Goal: Task Accomplishment & Management: Use online tool/utility

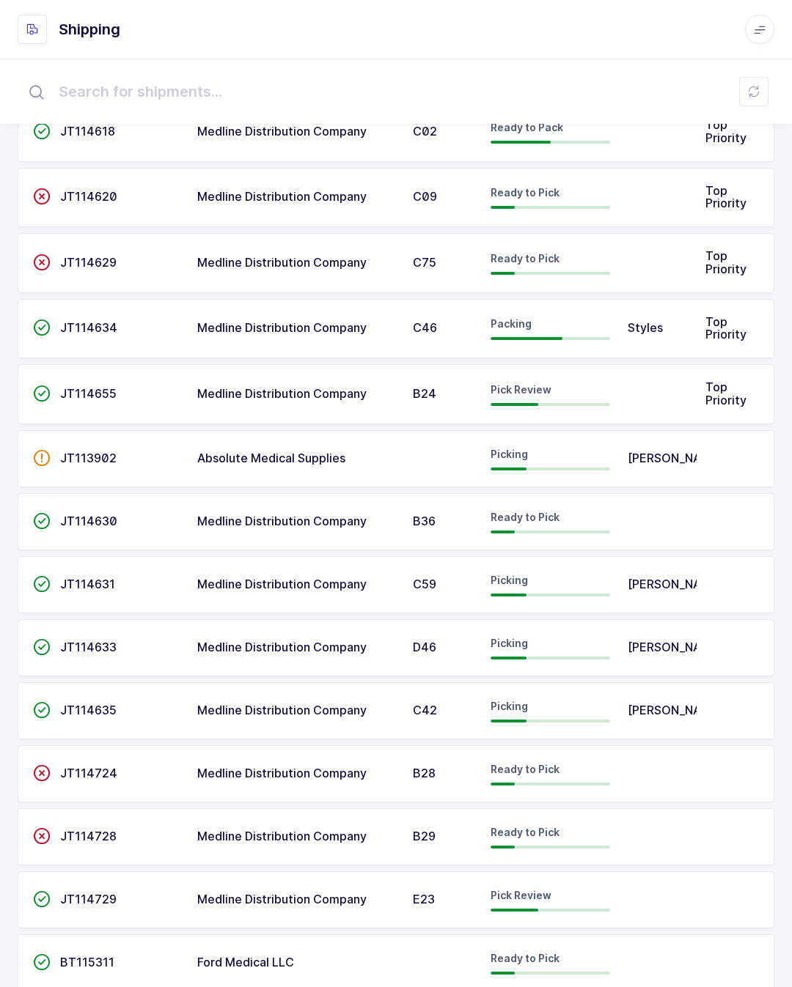
scroll to position [81, 0]
click at [671, 888] on td at bounding box center [658, 899] width 78 height 57
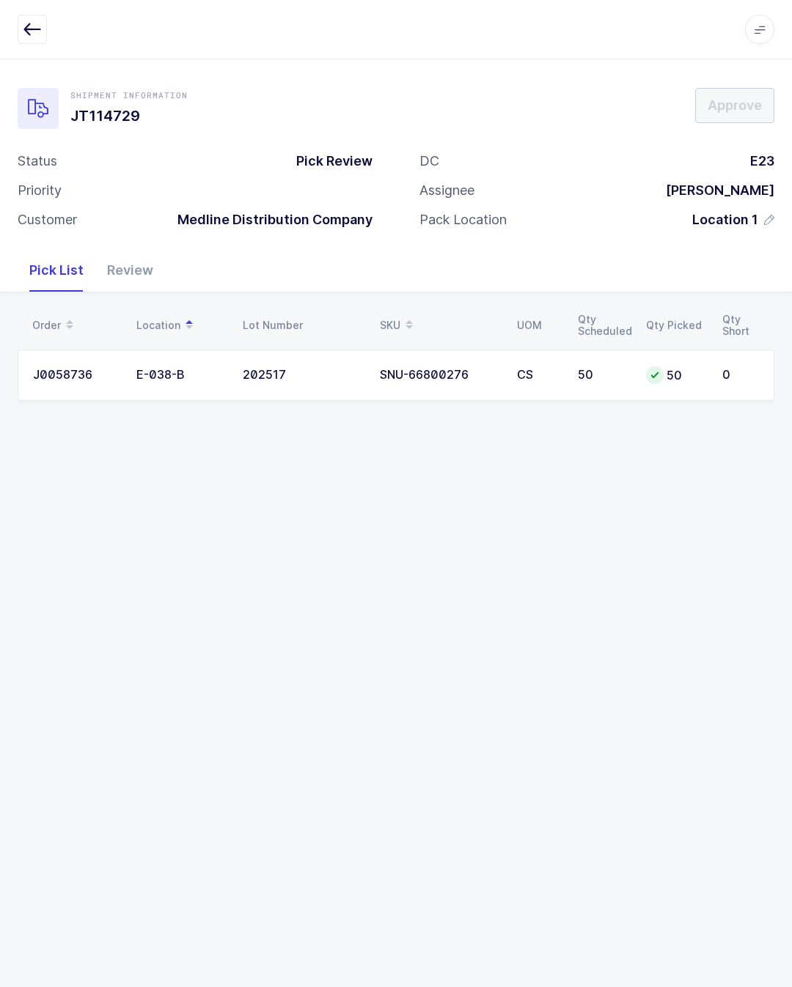
click at [137, 249] on div "Review" at bounding box center [130, 270] width 70 height 43
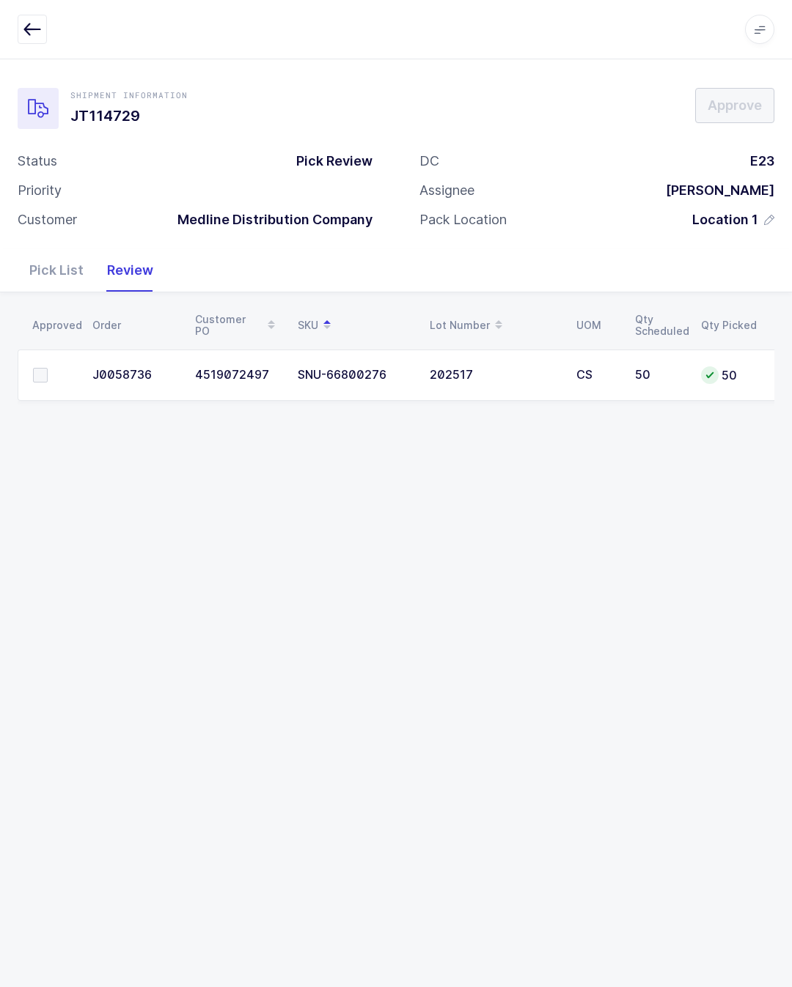
click at [45, 359] on td at bounding box center [51, 375] width 66 height 51
click at [39, 368] on span at bounding box center [40, 375] width 15 height 15
click at [48, 368] on input "checkbox" at bounding box center [48, 368] width 0 height 0
click at [720, 100] on span "Approve" at bounding box center [734, 105] width 54 height 18
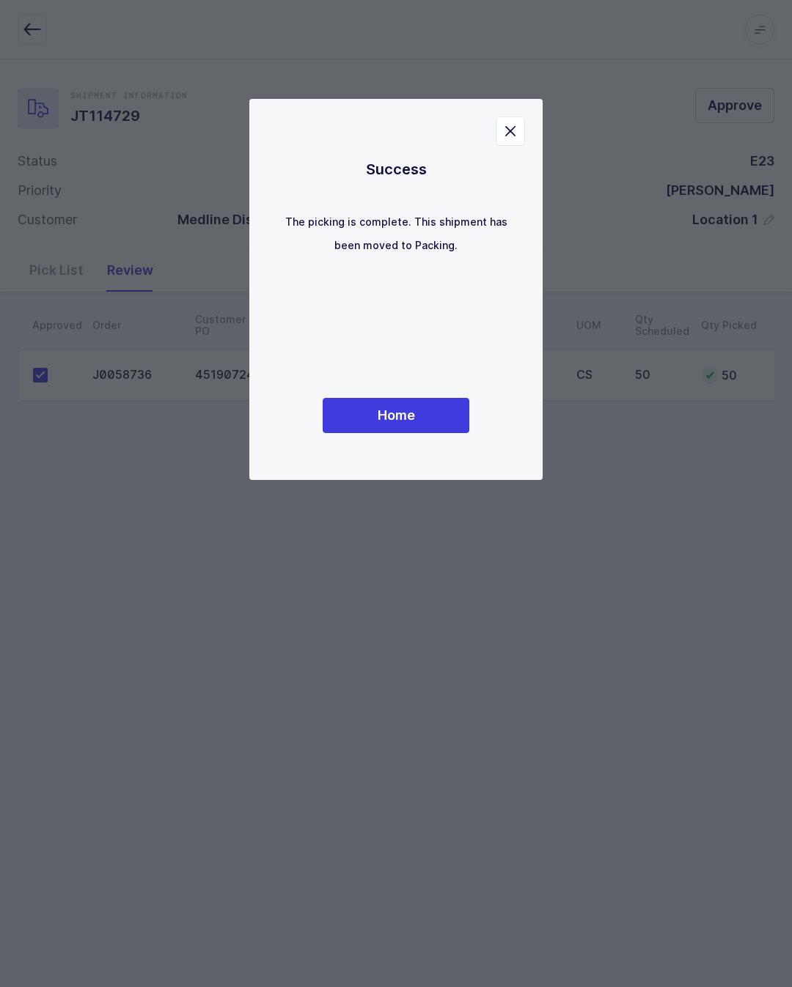
click at [424, 430] on button "Home" at bounding box center [396, 415] width 147 height 35
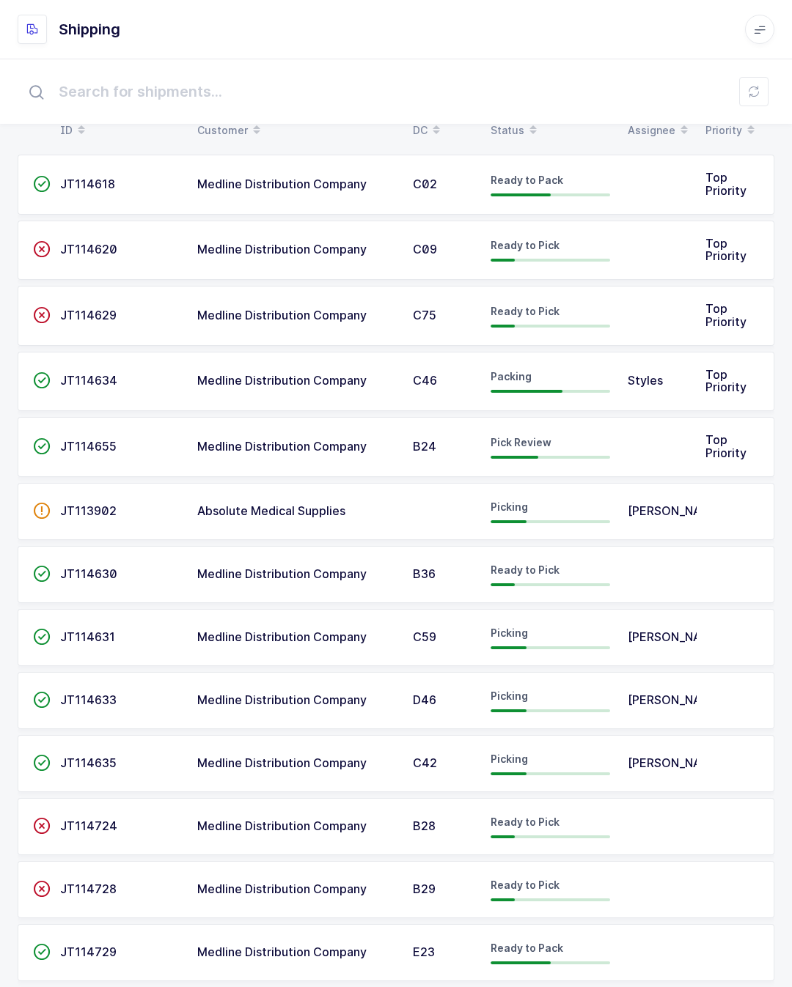
scroll to position [30, 0]
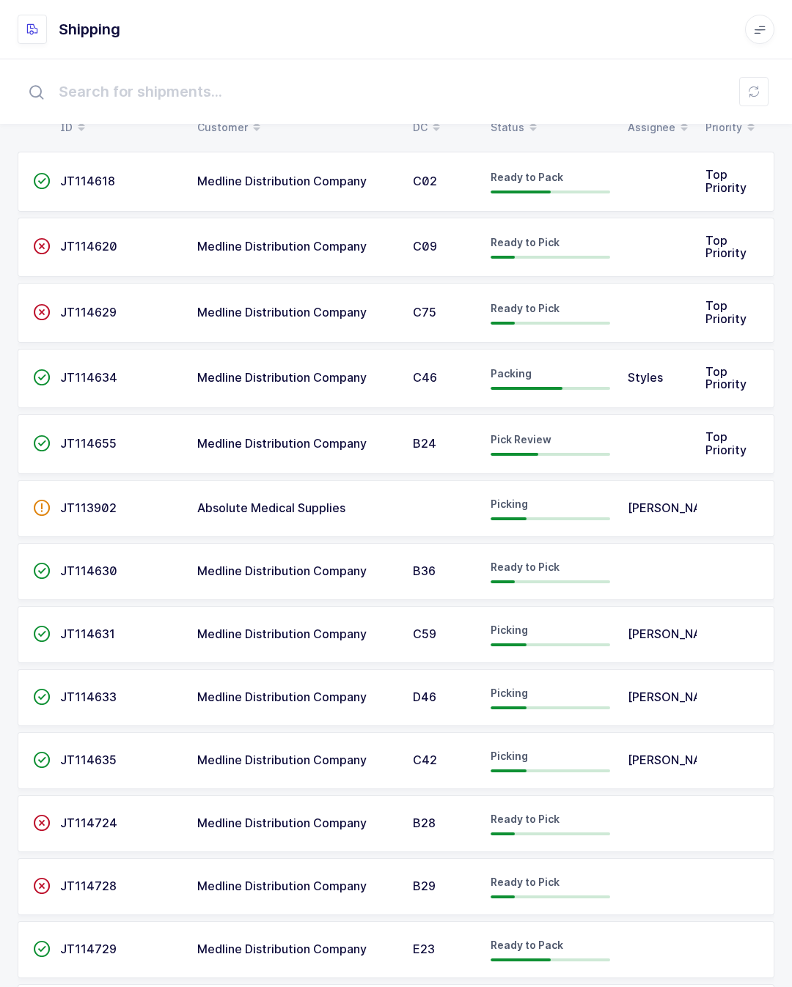
click at [658, 434] on td at bounding box center [658, 444] width 78 height 60
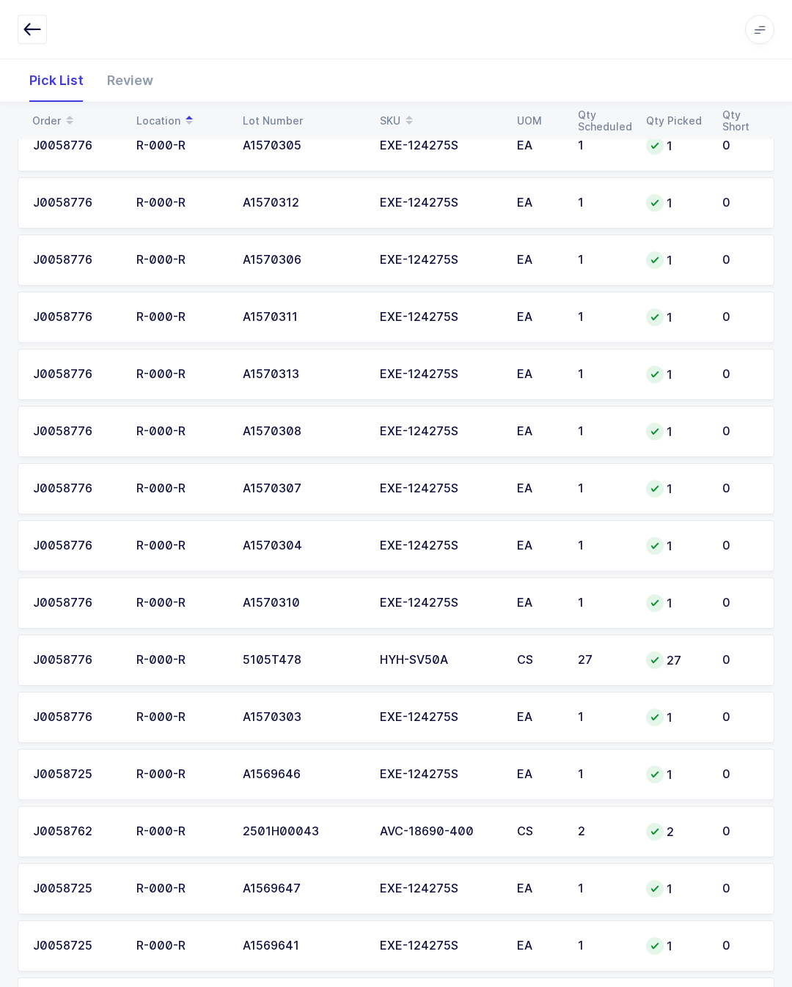
scroll to position [730, 0]
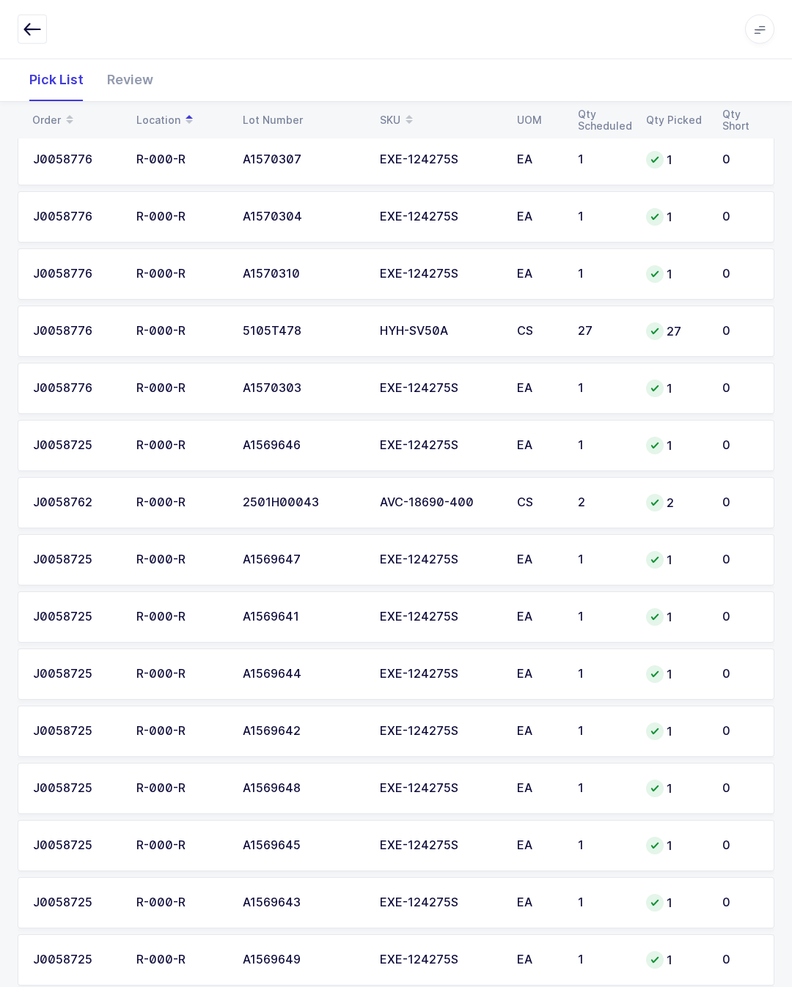
click at [144, 56] on div "Apps Core Warehouse Admin Mission Control Purchasing Glenn R. Logout Account Gl…" at bounding box center [396, 29] width 792 height 59
click at [127, 72] on div "Review" at bounding box center [130, 80] width 70 height 43
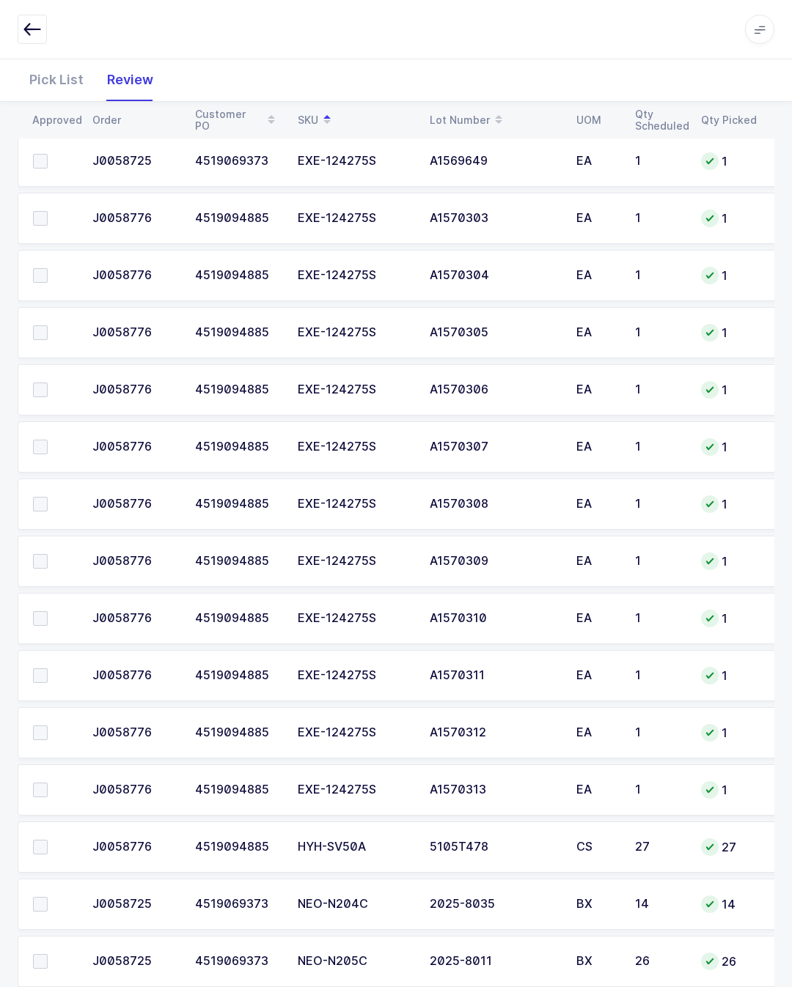
scroll to position [727, 0]
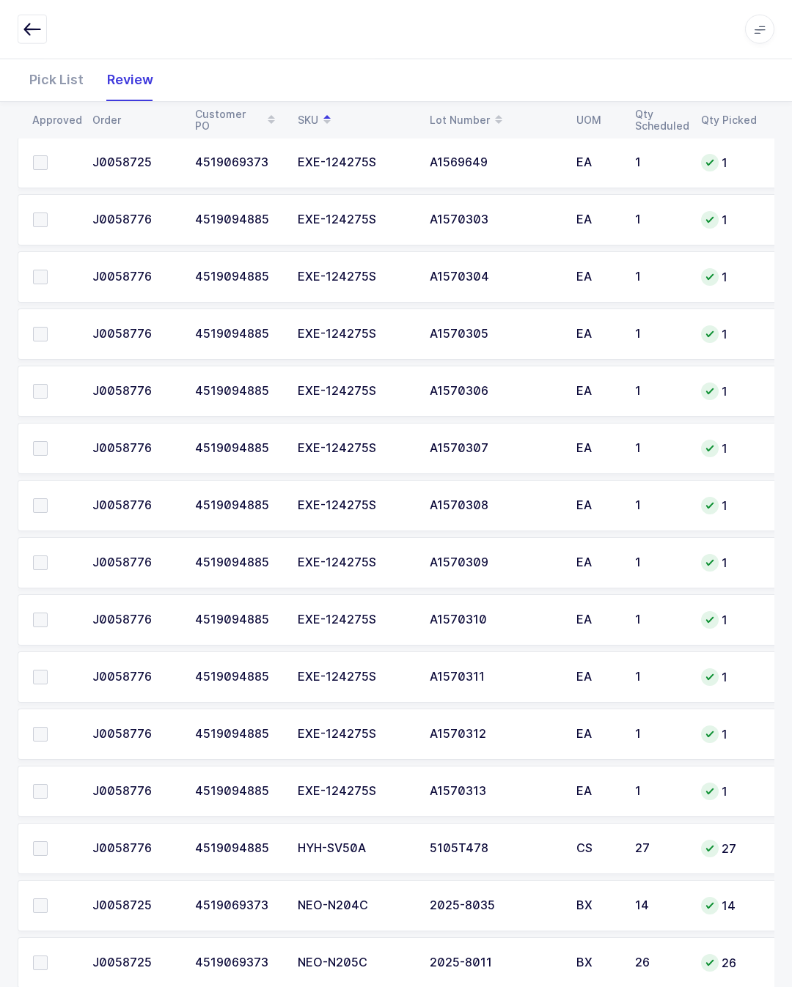
click at [42, 775] on td at bounding box center [51, 791] width 66 height 51
click at [37, 717] on td at bounding box center [51, 734] width 66 height 51
click at [37, 671] on span at bounding box center [40, 677] width 15 height 15
click at [48, 670] on input "checkbox" at bounding box center [48, 670] width 0 height 0
click at [51, 617] on label at bounding box center [54, 620] width 42 height 15
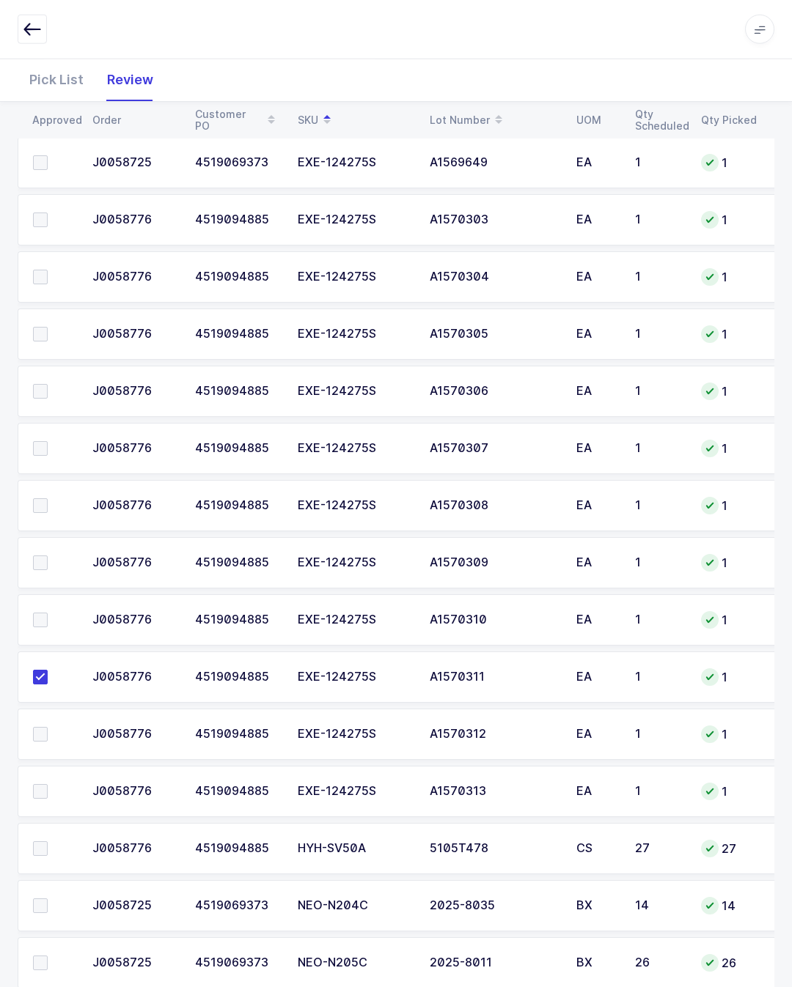
click at [48, 613] on input "checkbox" at bounding box center [48, 613] width 0 height 0
click at [51, 789] on label at bounding box center [54, 791] width 42 height 15
click at [48, 784] on input "checkbox" at bounding box center [48, 784] width 0 height 0
click at [42, 729] on span at bounding box center [40, 734] width 15 height 15
click at [48, 727] on input "checkbox" at bounding box center [48, 727] width 0 height 0
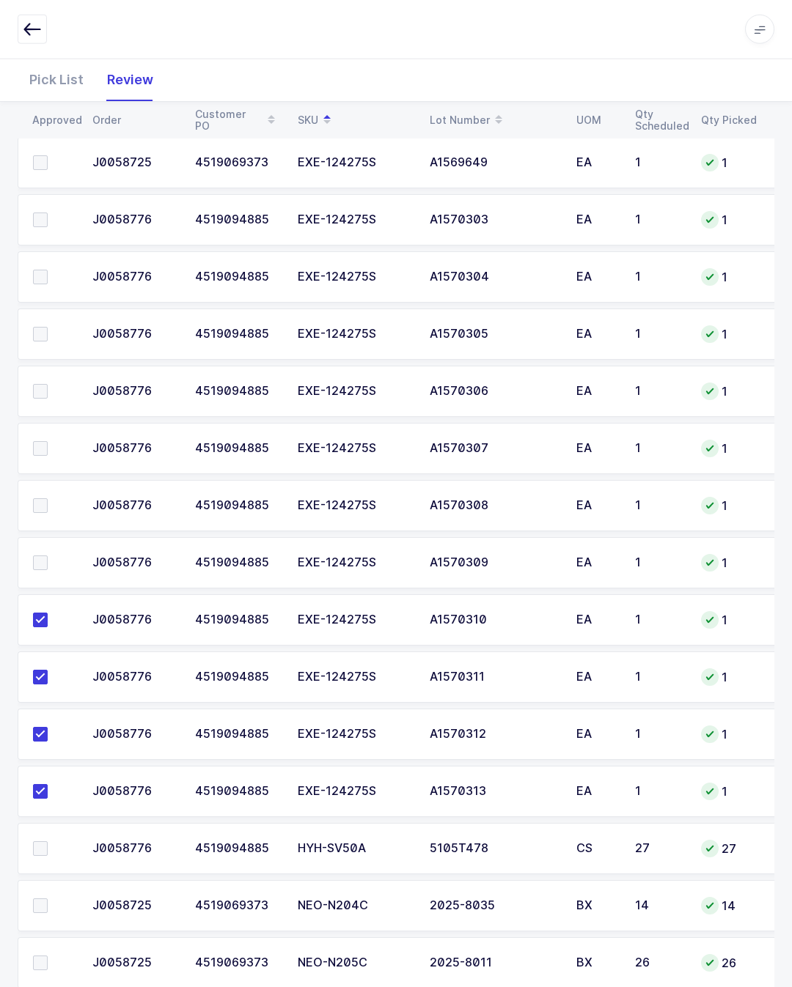
click at [46, 556] on span at bounding box center [40, 563] width 15 height 15
click at [48, 556] on input "checkbox" at bounding box center [48, 556] width 0 height 0
click at [53, 499] on label at bounding box center [54, 505] width 42 height 15
click at [48, 498] on input "checkbox" at bounding box center [48, 498] width 0 height 0
click at [45, 449] on span at bounding box center [40, 448] width 15 height 15
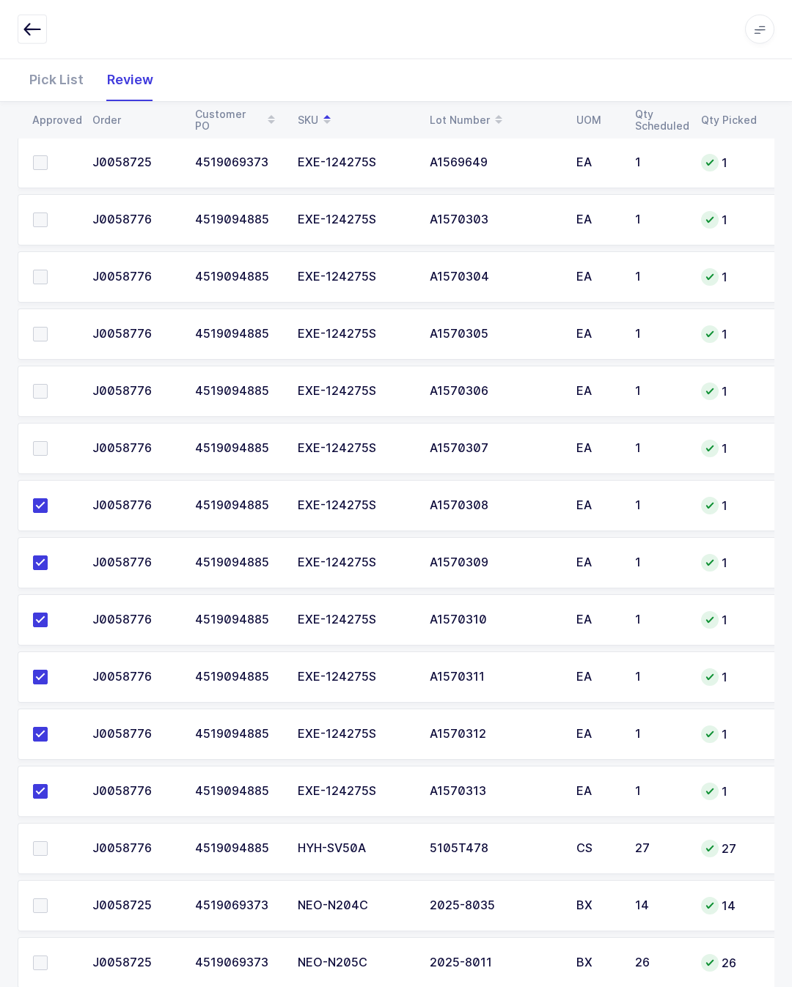
click at [48, 441] on input "checkbox" at bounding box center [48, 441] width 0 height 0
click at [43, 388] on span at bounding box center [40, 391] width 15 height 15
click at [48, 384] on input "checkbox" at bounding box center [48, 384] width 0 height 0
click at [44, 333] on span at bounding box center [40, 334] width 15 height 15
click at [48, 327] on input "checkbox" at bounding box center [48, 327] width 0 height 0
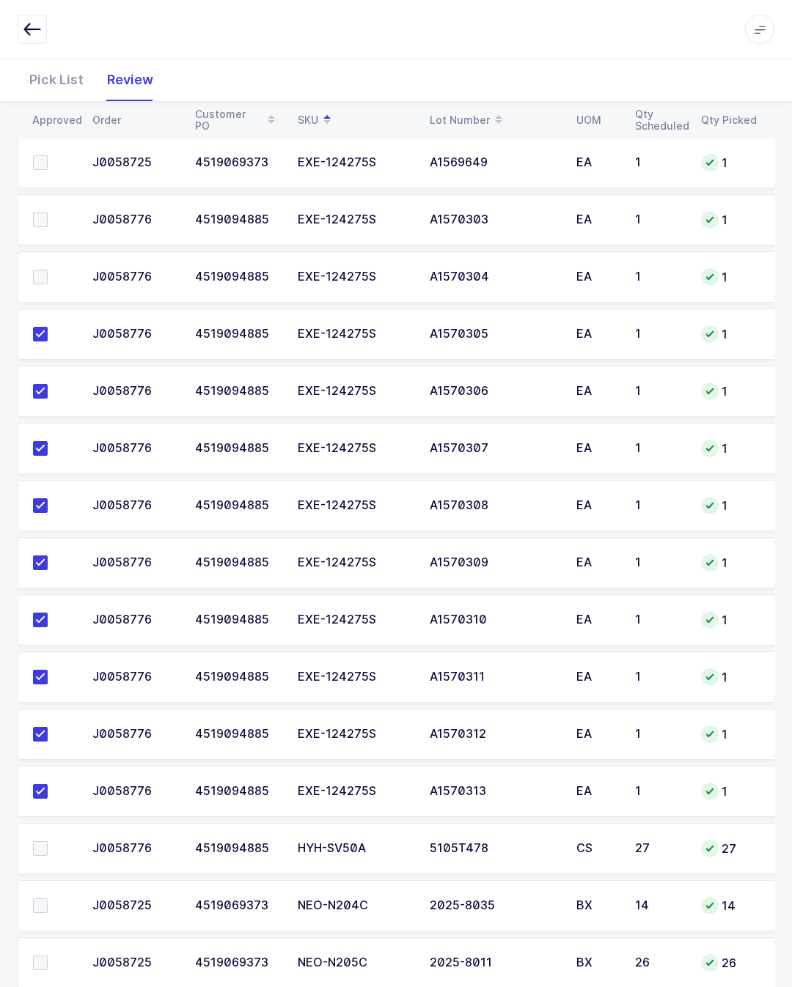
click at [48, 263] on td at bounding box center [51, 276] width 66 height 51
click at [44, 213] on span at bounding box center [40, 220] width 15 height 15
click at [48, 213] on input "checkbox" at bounding box center [48, 213] width 0 height 0
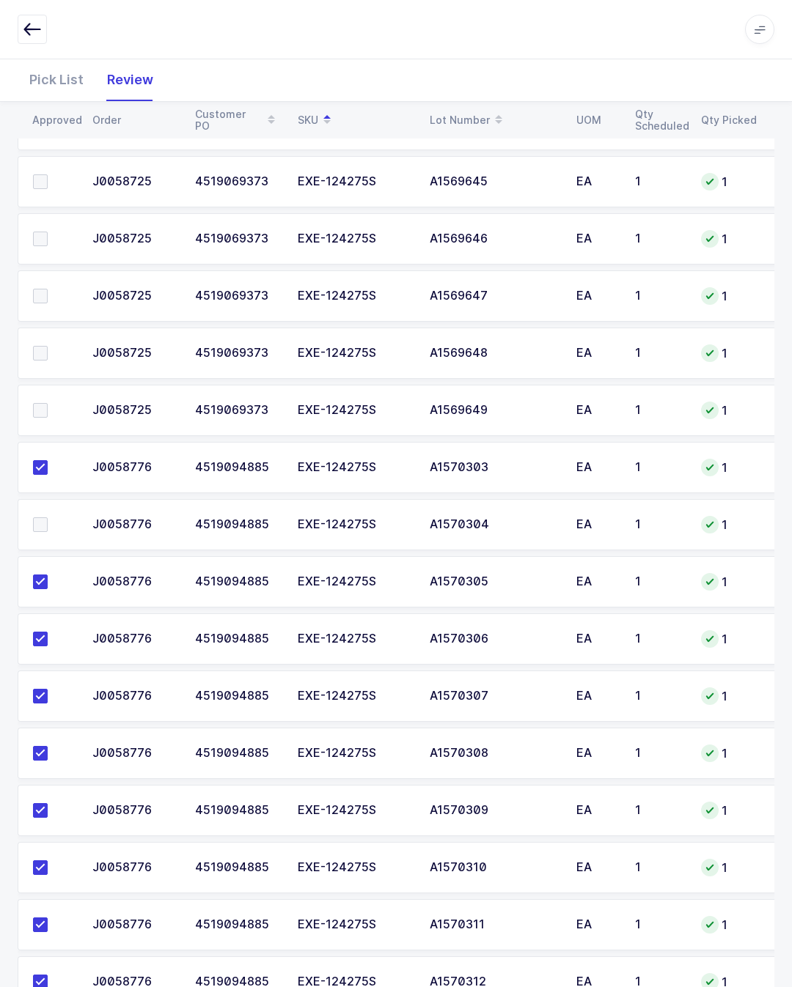
scroll to position [475, 0]
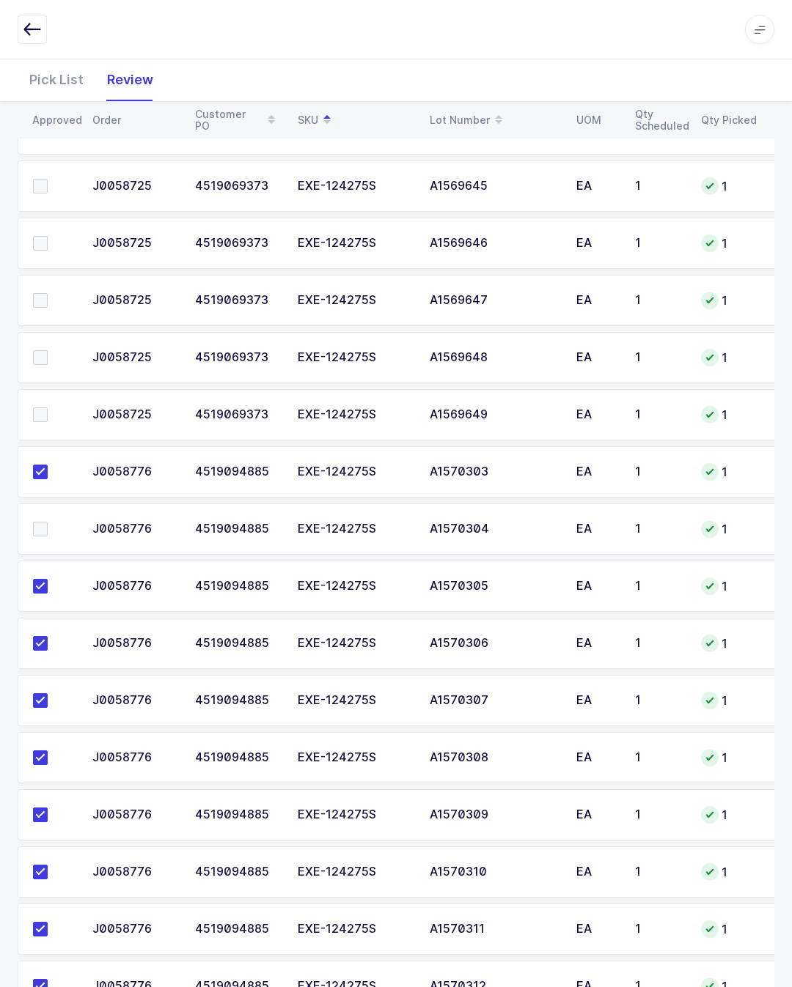
click at [43, 524] on span at bounding box center [40, 529] width 15 height 15
click at [48, 522] on input "checkbox" at bounding box center [48, 522] width 0 height 0
click at [45, 419] on span at bounding box center [40, 415] width 15 height 15
click at [48, 408] on input "checkbox" at bounding box center [48, 408] width 0 height 0
click at [43, 351] on span at bounding box center [40, 357] width 15 height 15
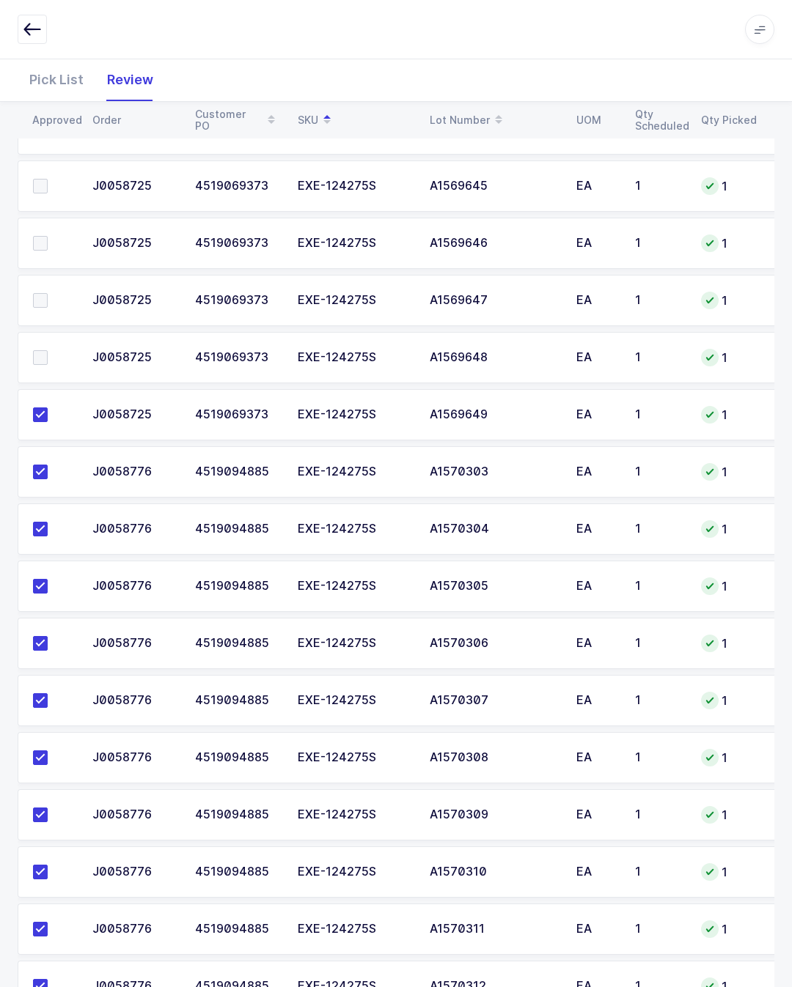
click at [48, 350] on input "checkbox" at bounding box center [48, 350] width 0 height 0
click at [36, 296] on span at bounding box center [40, 300] width 15 height 15
click at [48, 293] on input "checkbox" at bounding box center [48, 293] width 0 height 0
click at [48, 245] on label at bounding box center [54, 243] width 42 height 15
click at [48, 236] on input "checkbox" at bounding box center [48, 236] width 0 height 0
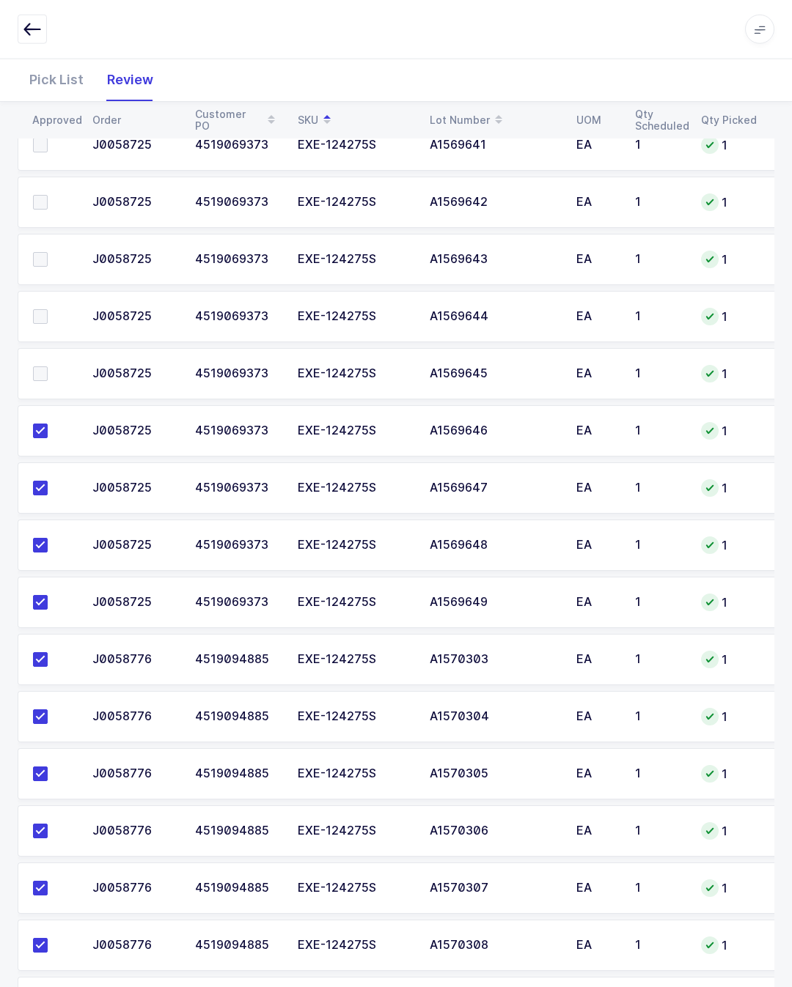
click at [48, 371] on label at bounding box center [54, 374] width 42 height 15
click at [48, 367] on input "checkbox" at bounding box center [48, 367] width 0 height 0
click at [42, 310] on span at bounding box center [40, 316] width 15 height 15
click at [48, 309] on input "checkbox" at bounding box center [48, 309] width 0 height 0
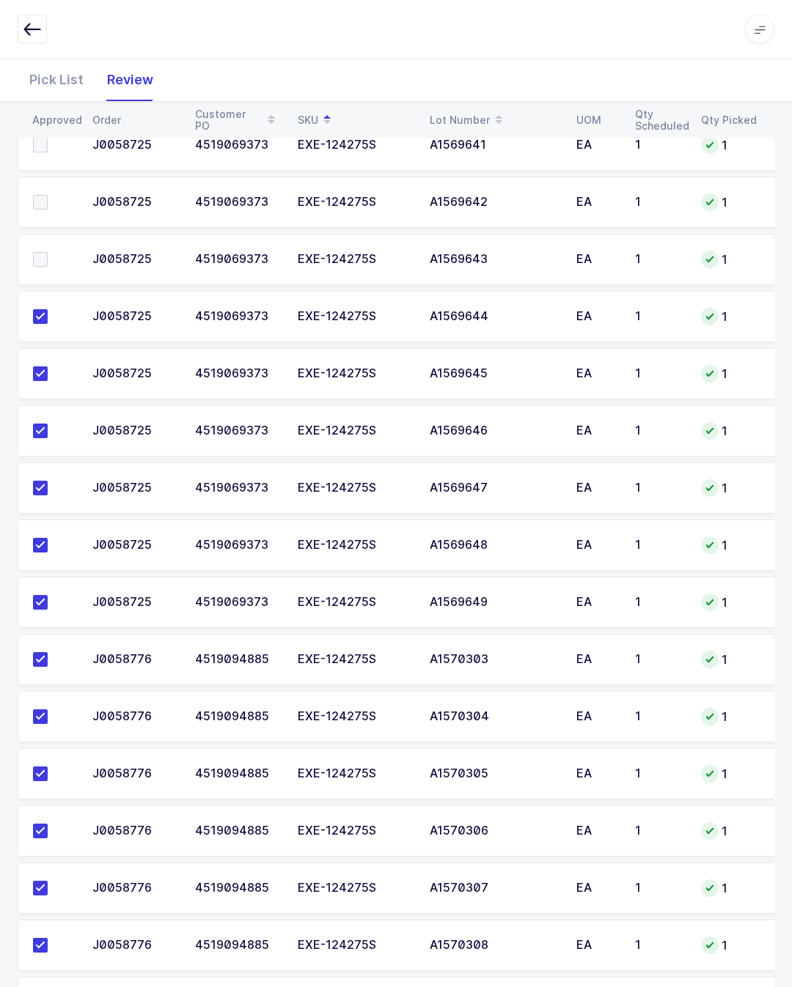
click at [39, 257] on span at bounding box center [40, 259] width 15 height 15
click at [48, 252] on input "checkbox" at bounding box center [48, 252] width 0 height 0
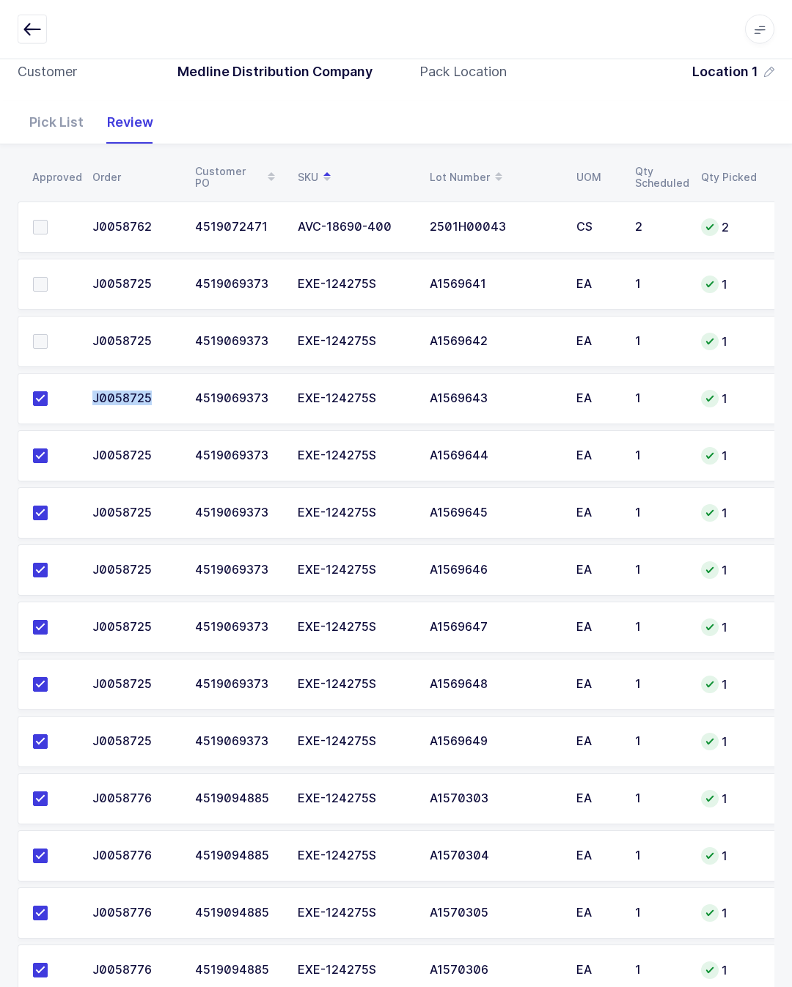
click at [50, 337] on label at bounding box center [54, 341] width 42 height 15
click at [48, 334] on input "checkbox" at bounding box center [48, 334] width 0 height 0
click at [40, 285] on span at bounding box center [40, 284] width 15 height 15
click at [48, 277] on input "checkbox" at bounding box center [48, 277] width 0 height 0
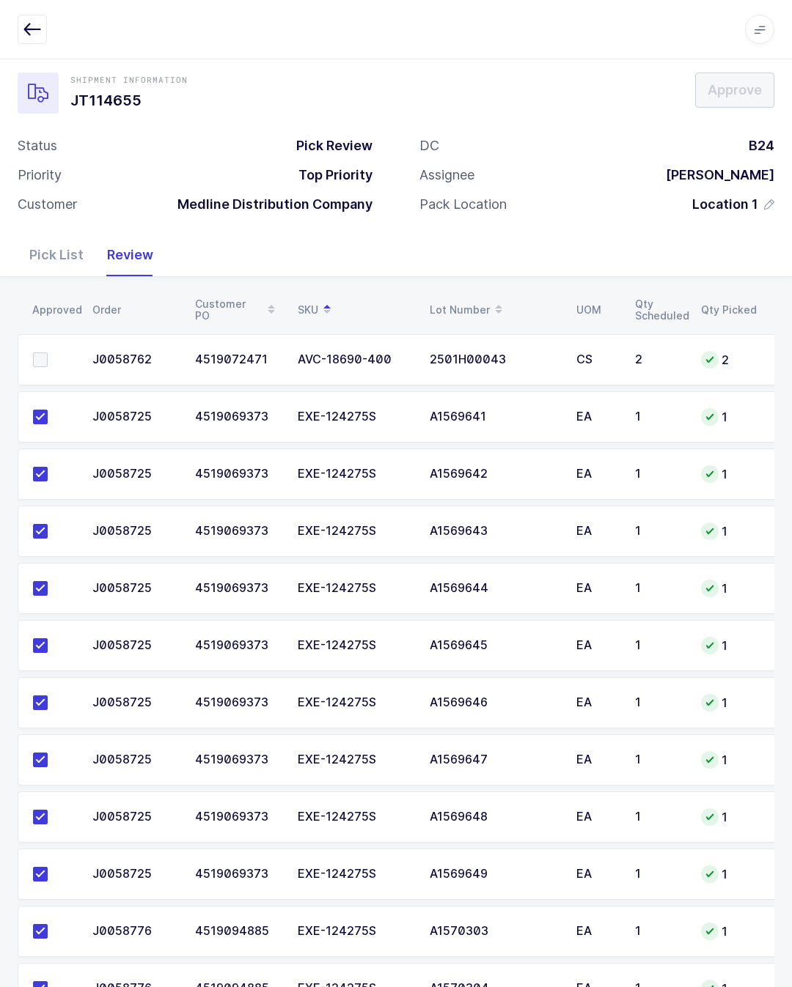
scroll to position [0, 0]
click at [47, 353] on span at bounding box center [40, 360] width 15 height 15
click at [48, 353] on input "checkbox" at bounding box center [48, 353] width 0 height 0
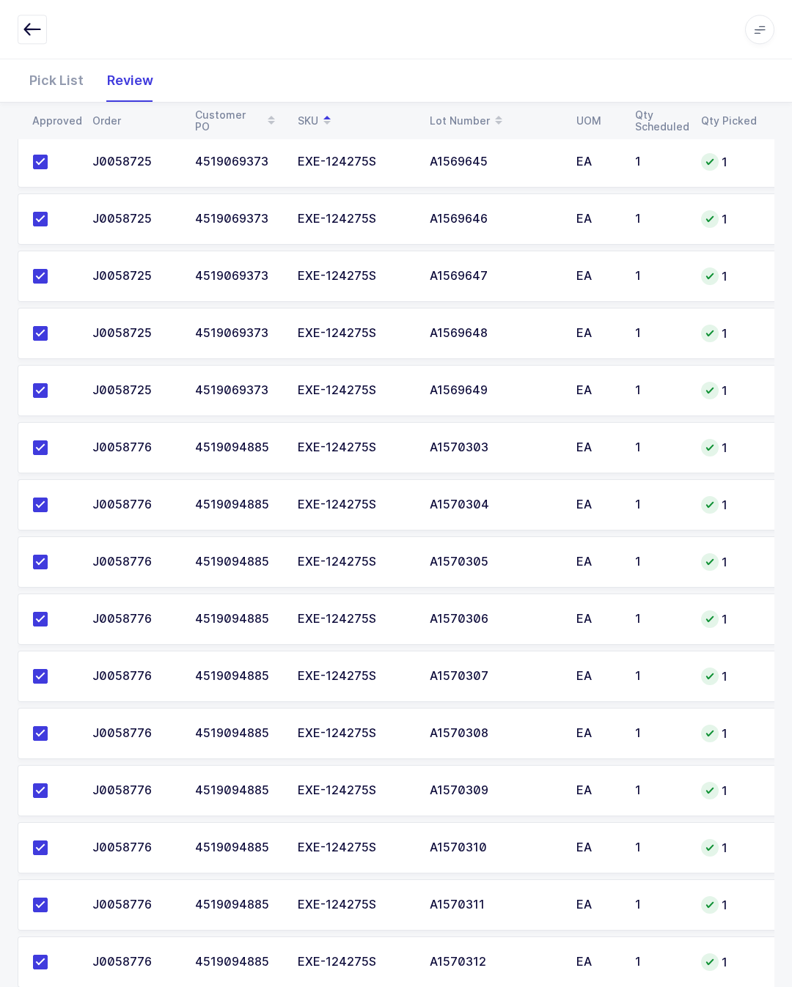
scroll to position [730, 0]
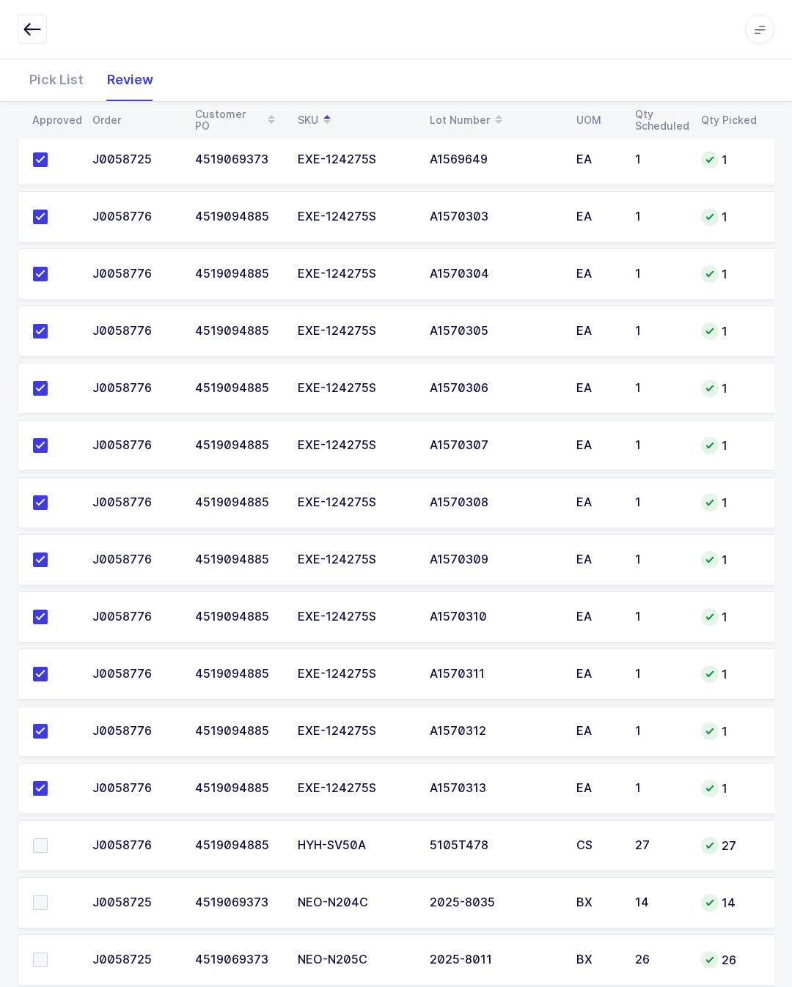
click at [48, 847] on label at bounding box center [54, 846] width 42 height 15
click at [48, 839] on input "checkbox" at bounding box center [48, 839] width 0 height 0
click at [42, 965] on span at bounding box center [40, 960] width 15 height 15
click at [48, 953] on input "checkbox" at bounding box center [48, 953] width 0 height 0
click at [49, 896] on label at bounding box center [54, 903] width 42 height 15
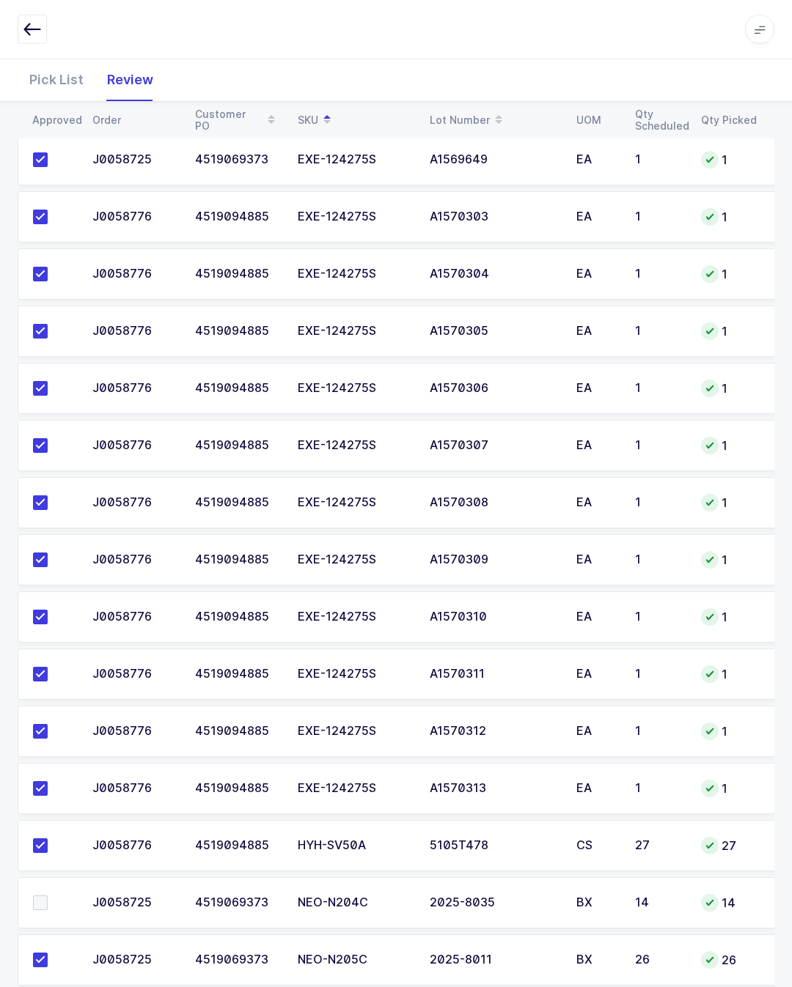
click at [48, 896] on input "checkbox" at bounding box center [48, 896] width 0 height 0
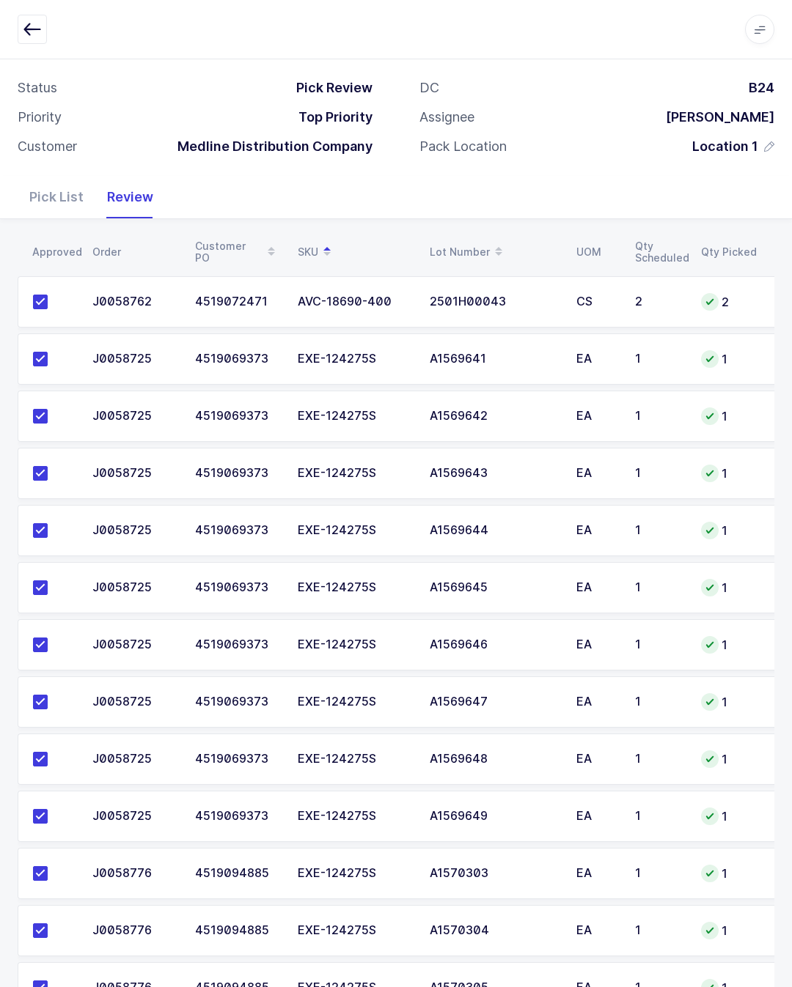
scroll to position [0, 0]
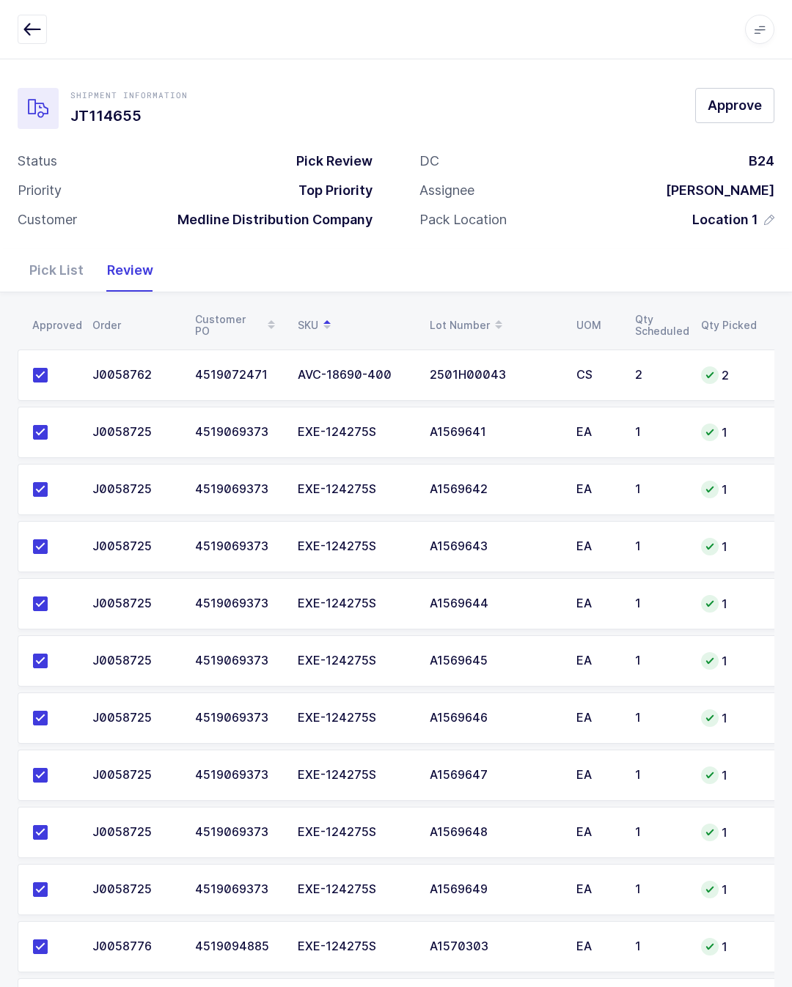
click at [713, 113] on span "Approve" at bounding box center [734, 105] width 54 height 18
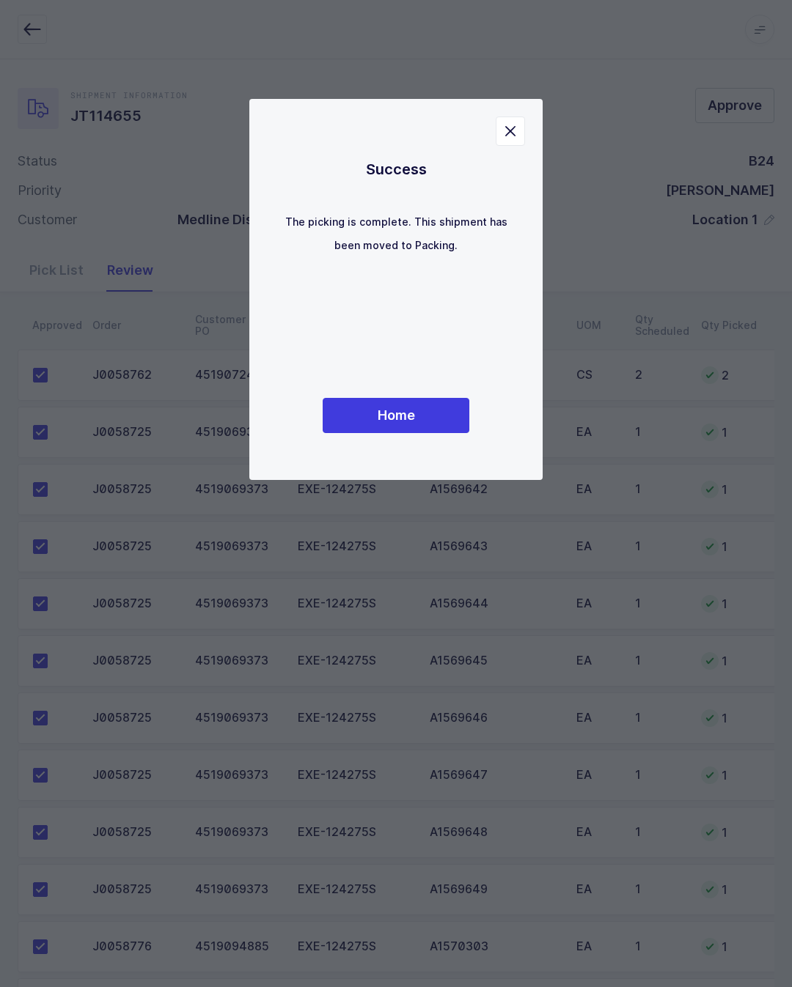
click at [442, 372] on div "Success The picking is complete. This shipment has been moved to Packing. Home" at bounding box center [396, 289] width 235 height 323
click at [449, 433] on button "Home" at bounding box center [396, 415] width 147 height 35
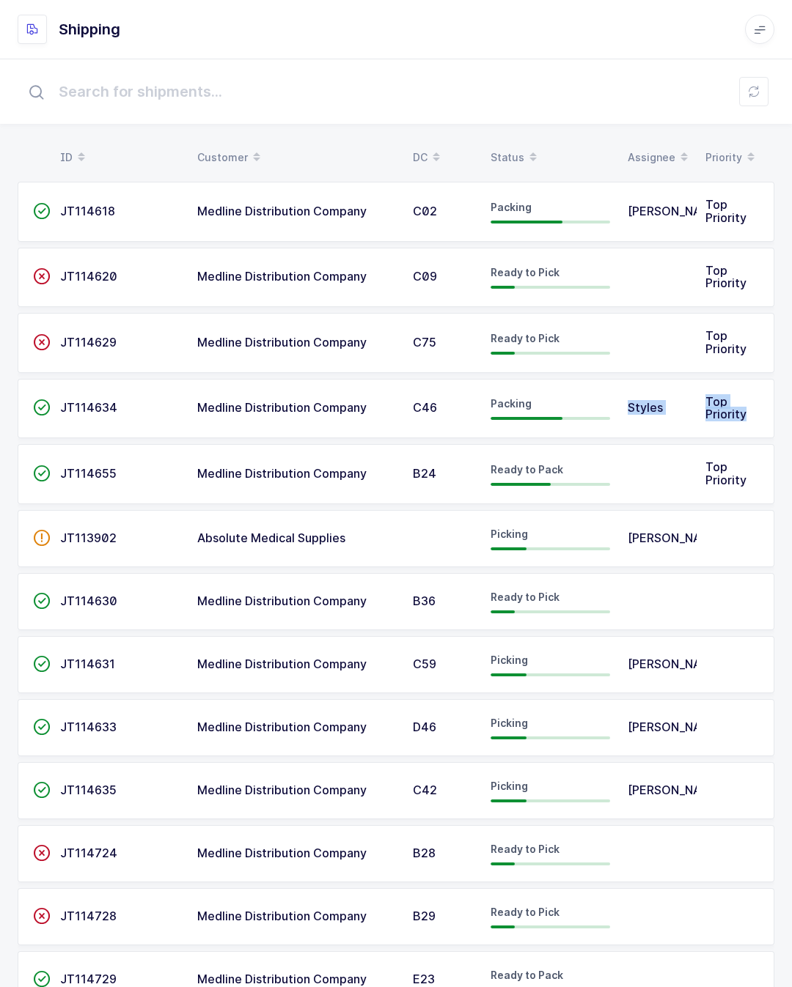
click at [573, 110] on input "text" at bounding box center [396, 91] width 757 height 47
click at [597, 70] on input "text" at bounding box center [396, 91] width 757 height 47
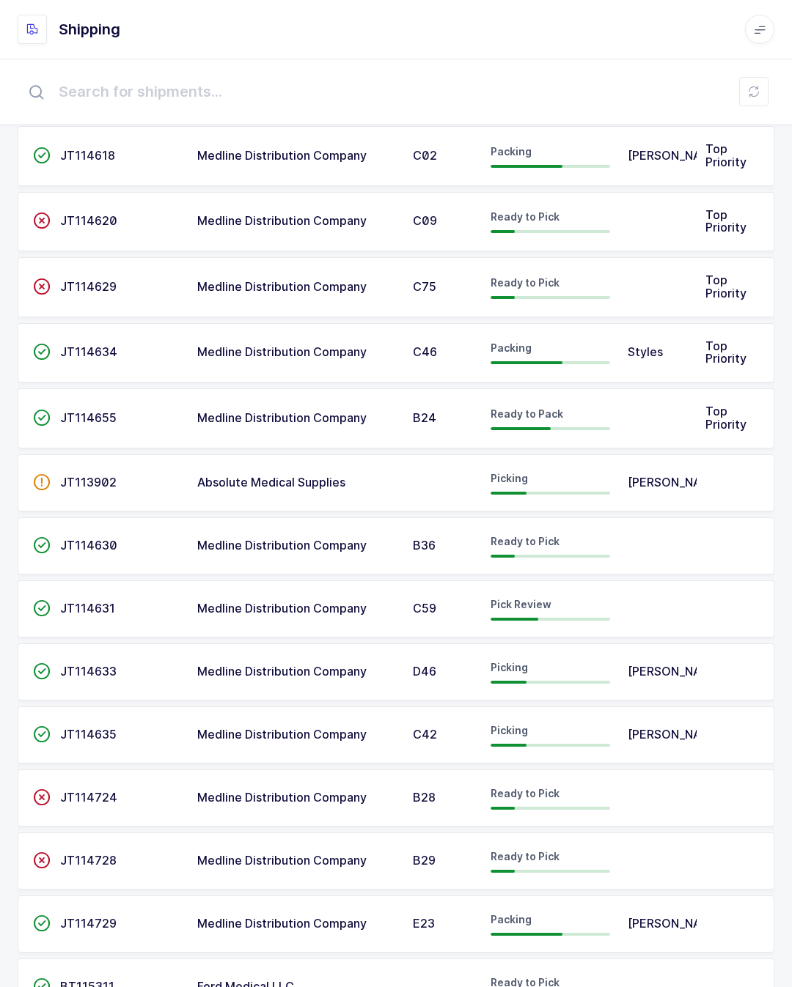
click at [649, 589] on td at bounding box center [658, 609] width 78 height 57
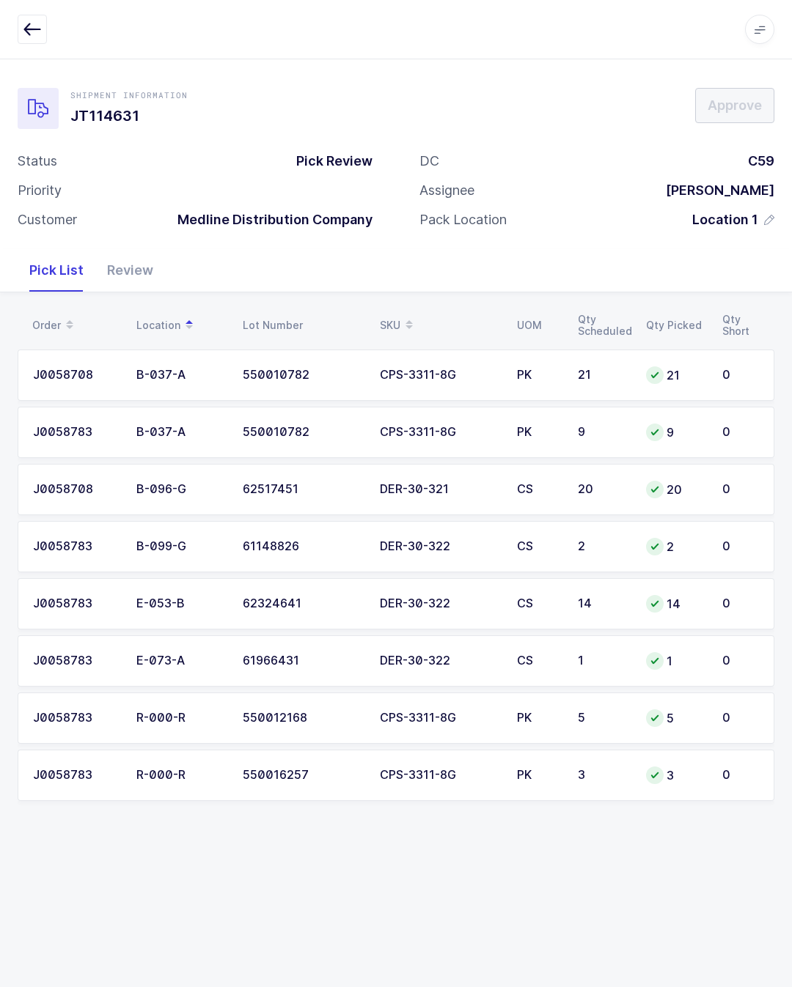
click at [113, 268] on div "Review" at bounding box center [130, 270] width 70 height 43
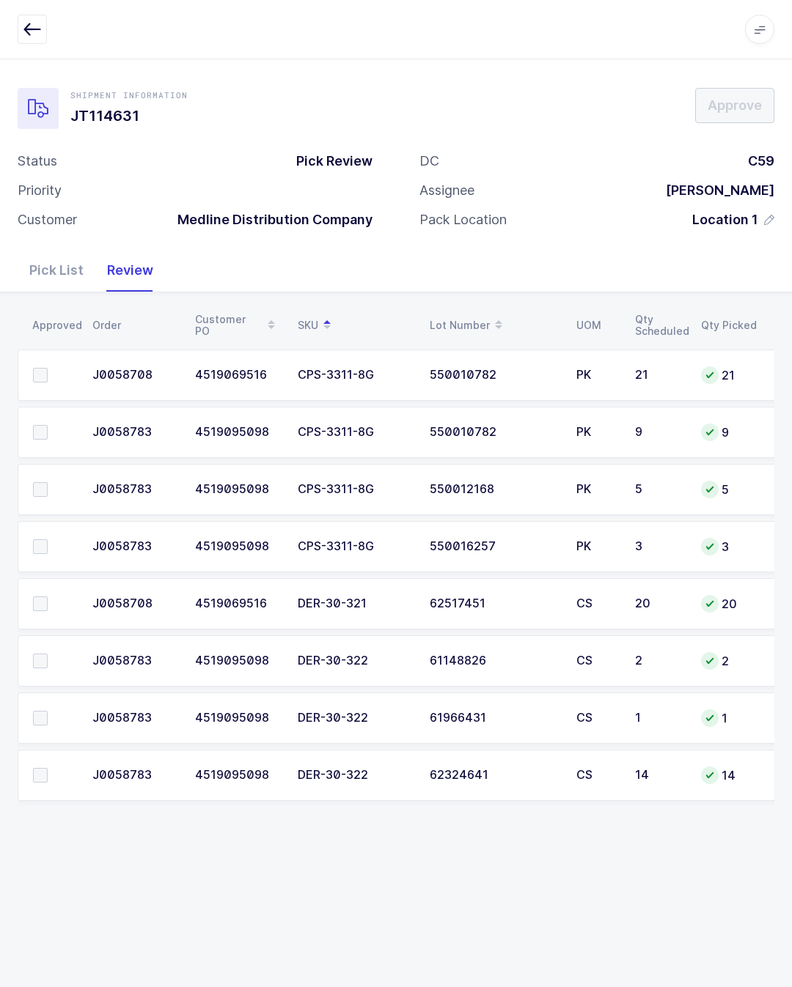
click at [45, 644] on td at bounding box center [51, 661] width 66 height 51
click at [46, 704] on td at bounding box center [51, 718] width 66 height 51
click at [49, 654] on label at bounding box center [54, 661] width 42 height 15
click at [48, 654] on input "checkbox" at bounding box center [48, 654] width 0 height 0
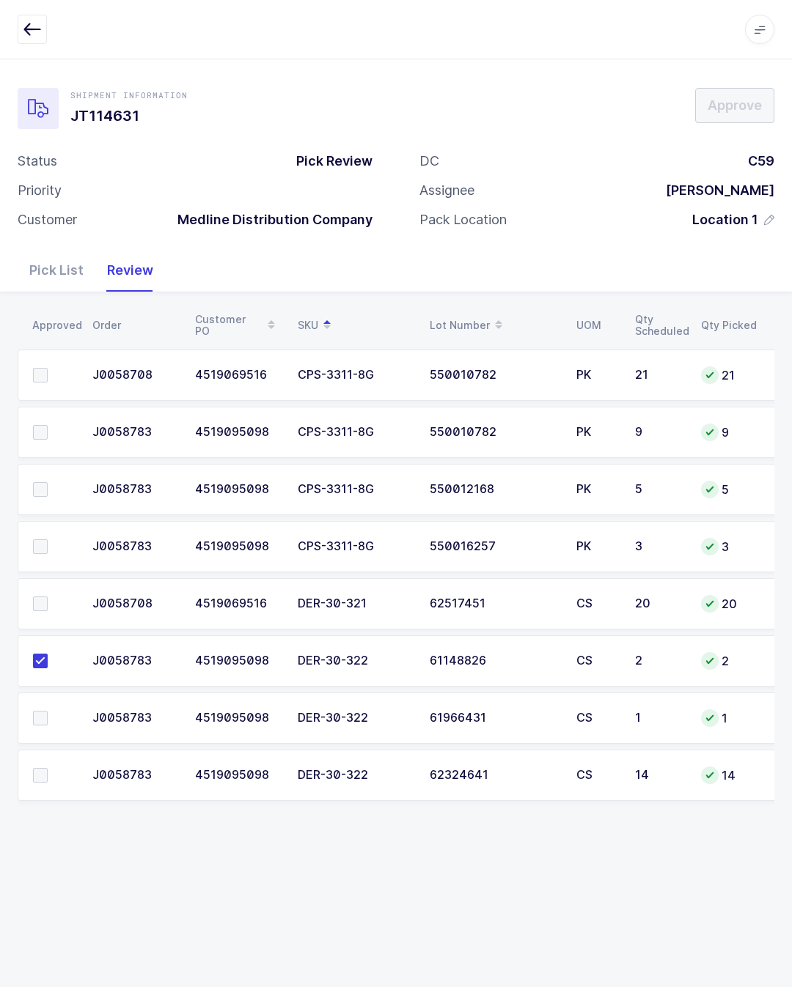
click at [47, 711] on span at bounding box center [40, 718] width 15 height 15
click at [48, 711] on input "checkbox" at bounding box center [48, 711] width 0 height 0
click at [51, 757] on td at bounding box center [51, 775] width 66 height 51
click at [47, 770] on span at bounding box center [40, 775] width 15 height 15
click at [48, 768] on input "checkbox" at bounding box center [48, 768] width 0 height 0
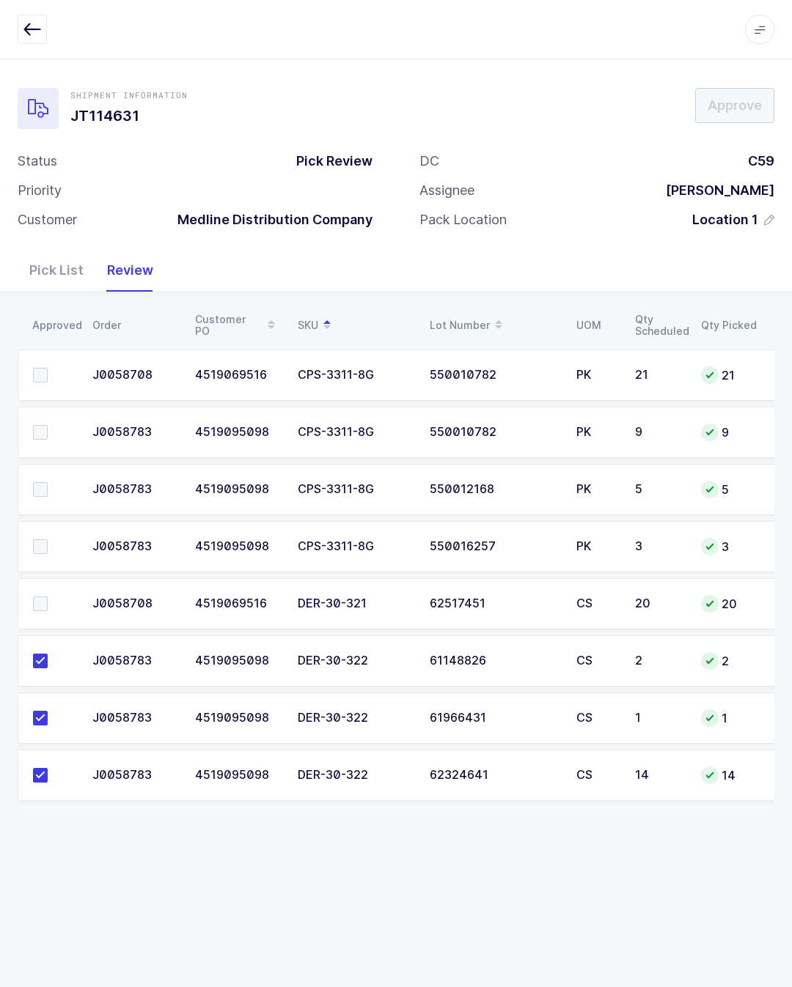
click at [55, 369] on label at bounding box center [54, 375] width 42 height 15
click at [48, 368] on input "checkbox" at bounding box center [48, 368] width 0 height 0
click at [45, 427] on span at bounding box center [40, 432] width 15 height 15
click at [48, 425] on input "checkbox" at bounding box center [48, 425] width 0 height 0
click at [63, 540] on label at bounding box center [54, 547] width 42 height 15
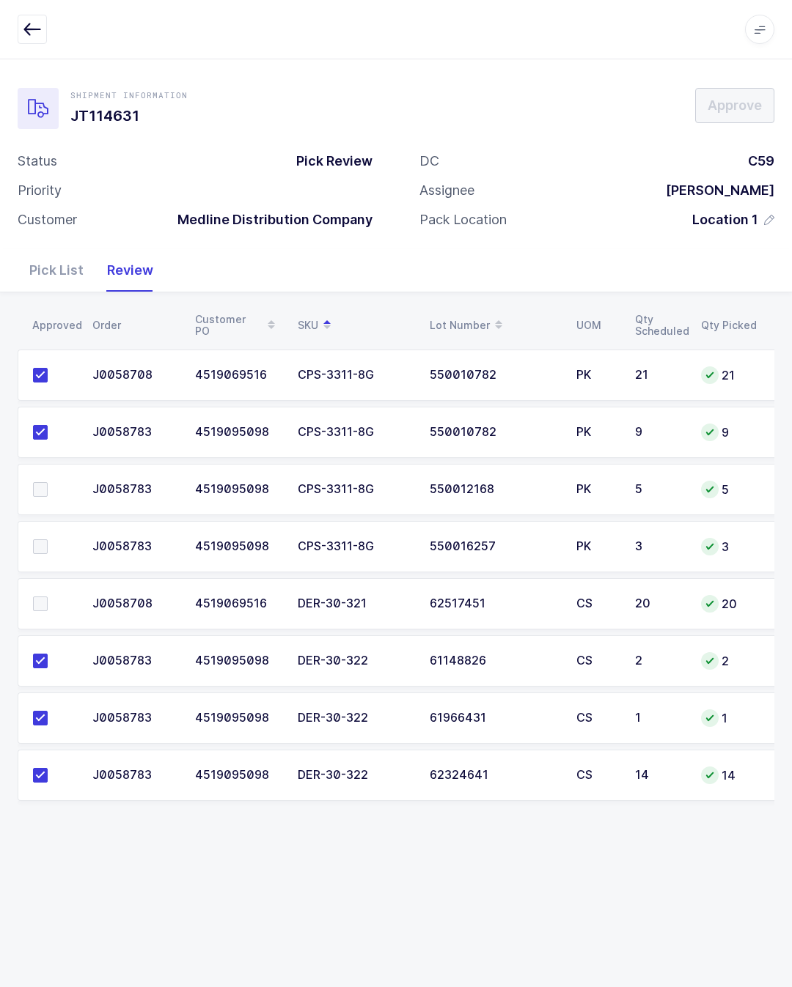
click at [48, 540] on input "checkbox" at bounding box center [48, 540] width 0 height 0
click at [45, 492] on span at bounding box center [40, 489] width 15 height 15
click at [48, 482] on input "checkbox" at bounding box center [48, 482] width 0 height 0
click at [54, 599] on label at bounding box center [54, 604] width 42 height 15
click at [48, 597] on input "checkbox" at bounding box center [48, 597] width 0 height 0
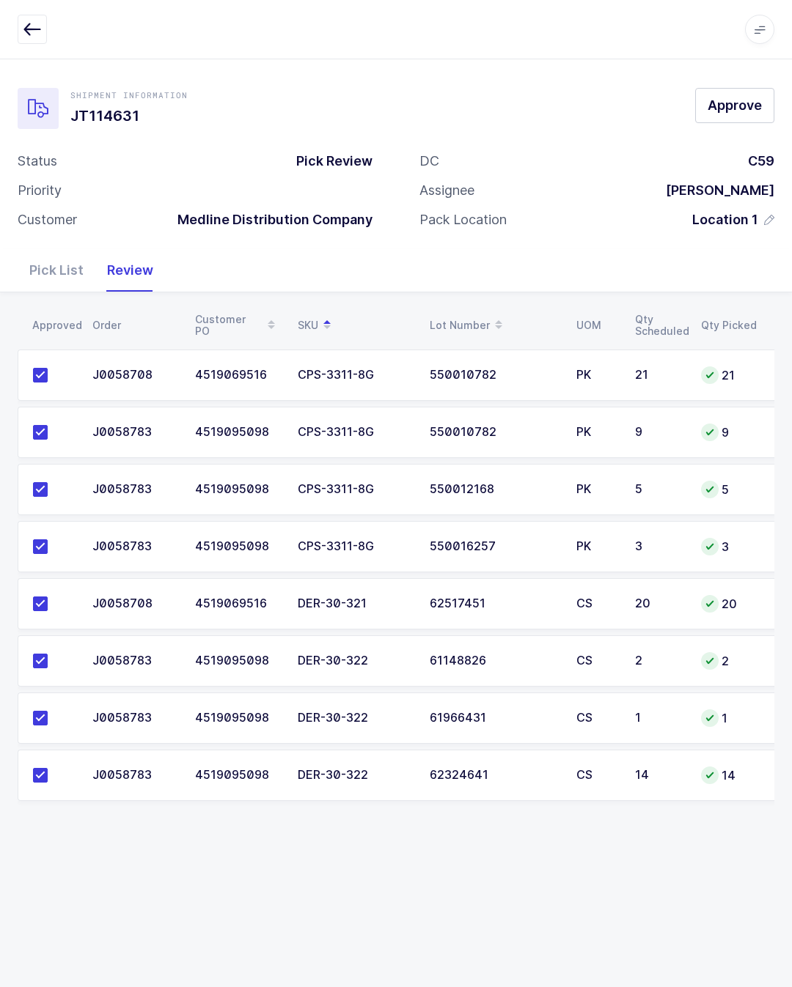
click at [737, 89] on button "Approve" at bounding box center [734, 105] width 79 height 35
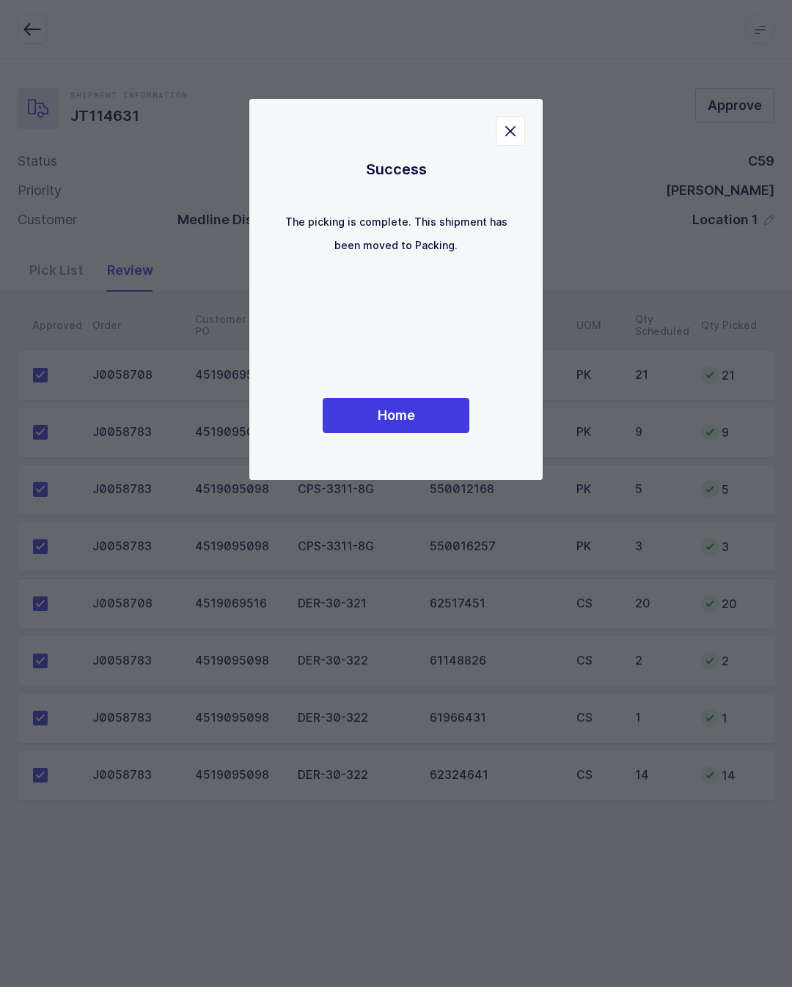
click at [434, 419] on button "Home" at bounding box center [396, 415] width 147 height 35
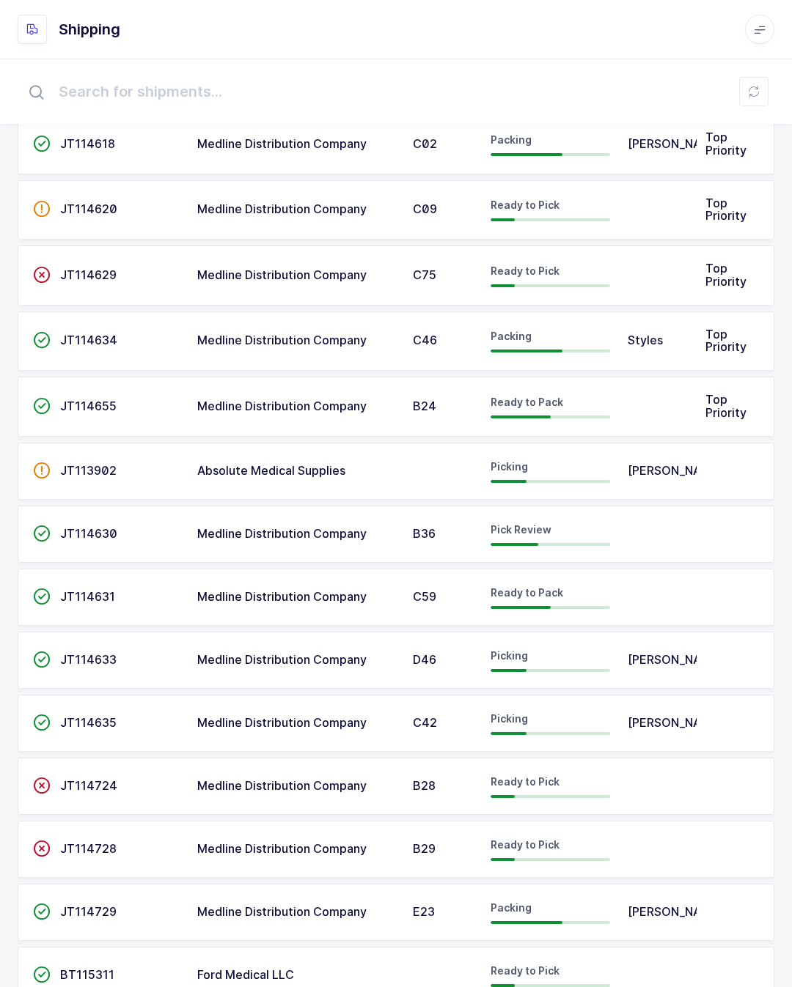
scroll to position [82, 0]
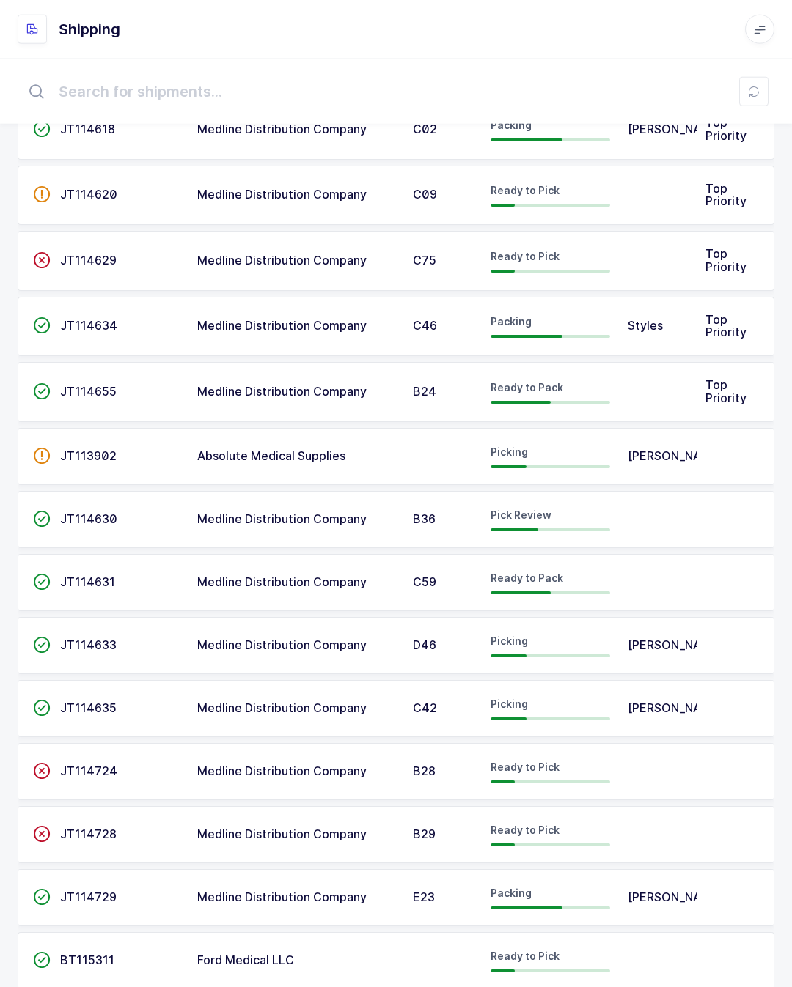
click at [666, 511] on td at bounding box center [658, 519] width 78 height 57
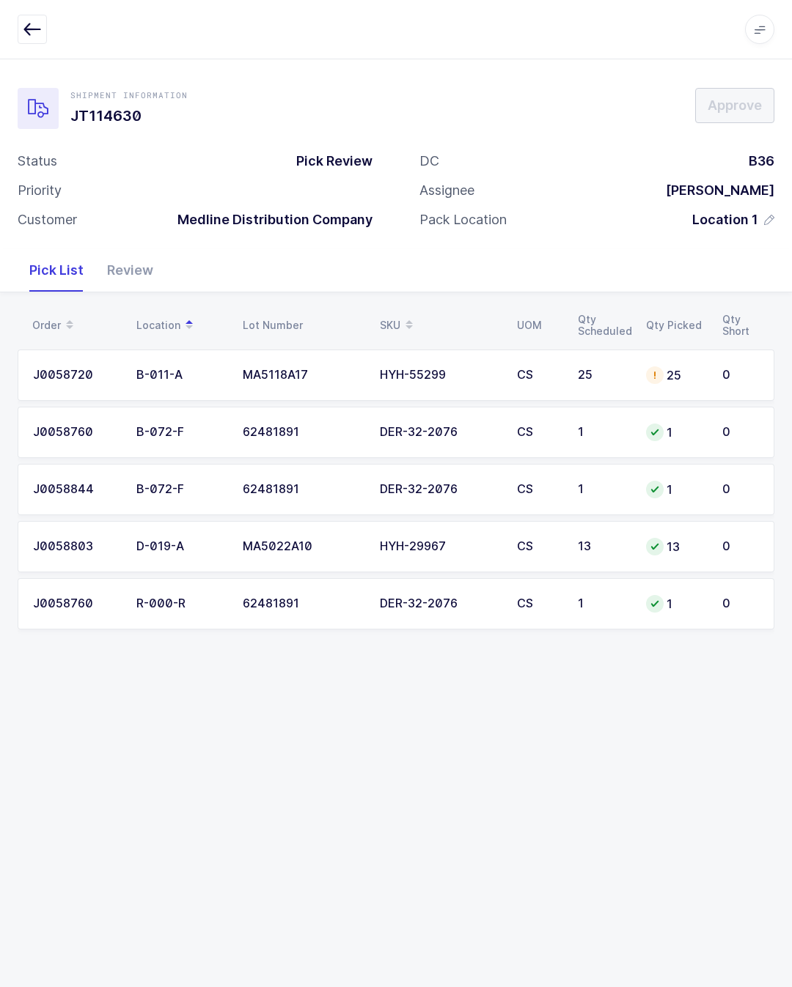
click at [712, 391] on td "25" at bounding box center [675, 375] width 76 height 51
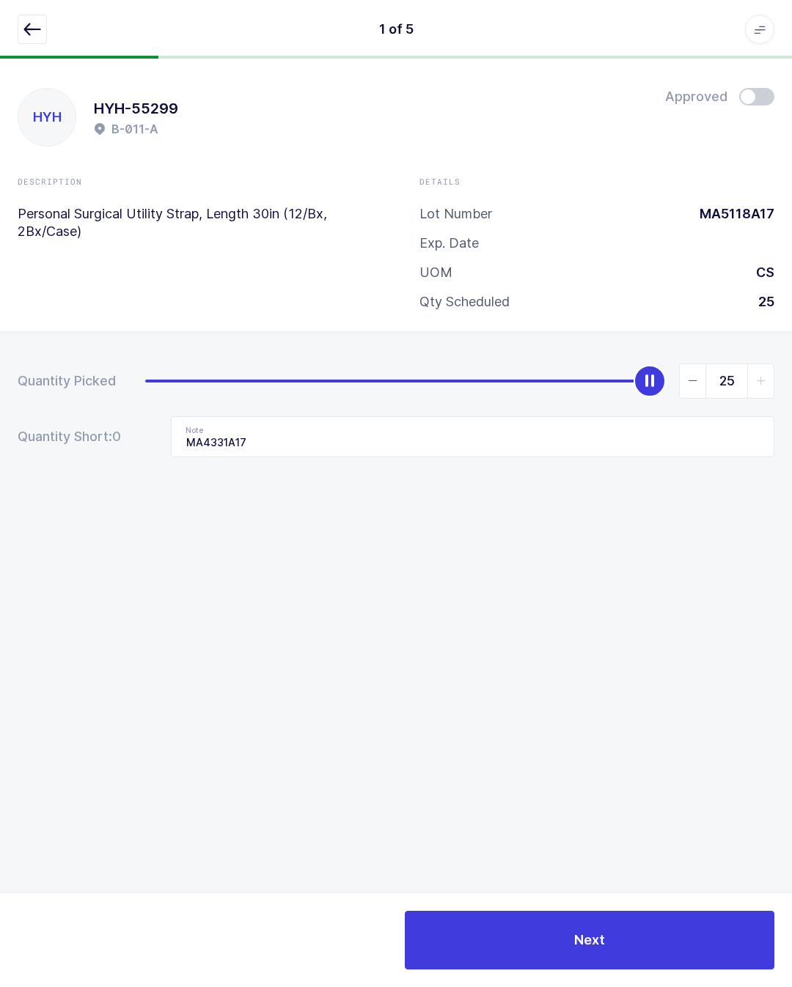
click at [44, 40] on button "button" at bounding box center [32, 29] width 29 height 29
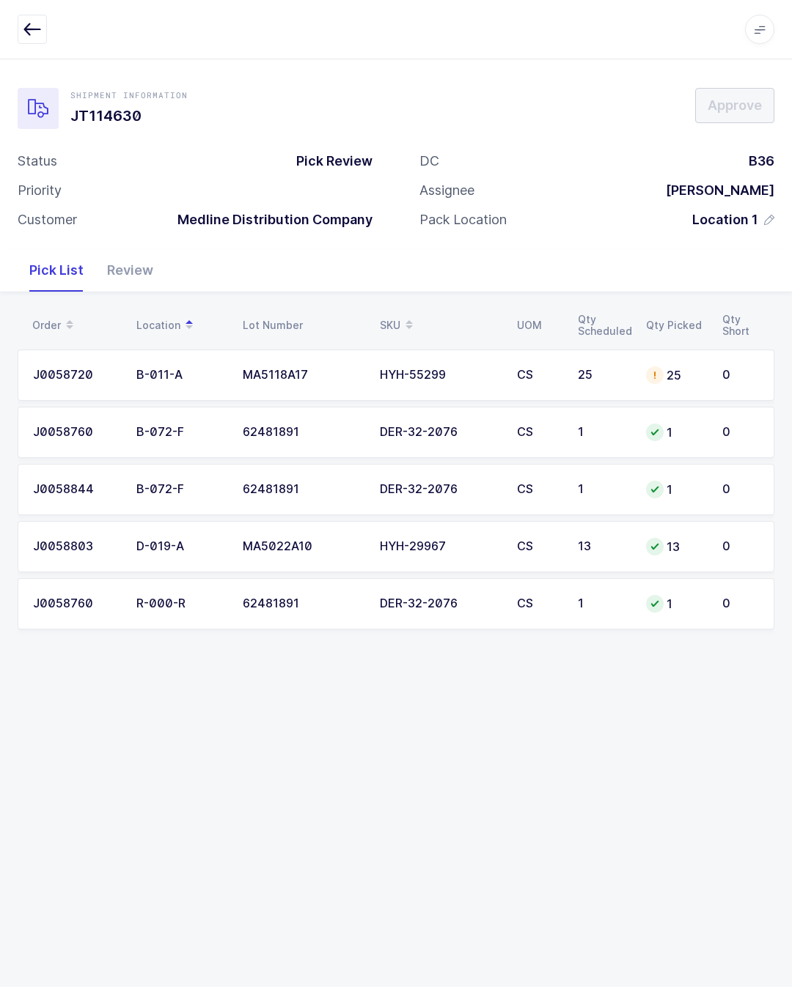
click at [114, 256] on div "Review" at bounding box center [130, 270] width 70 height 43
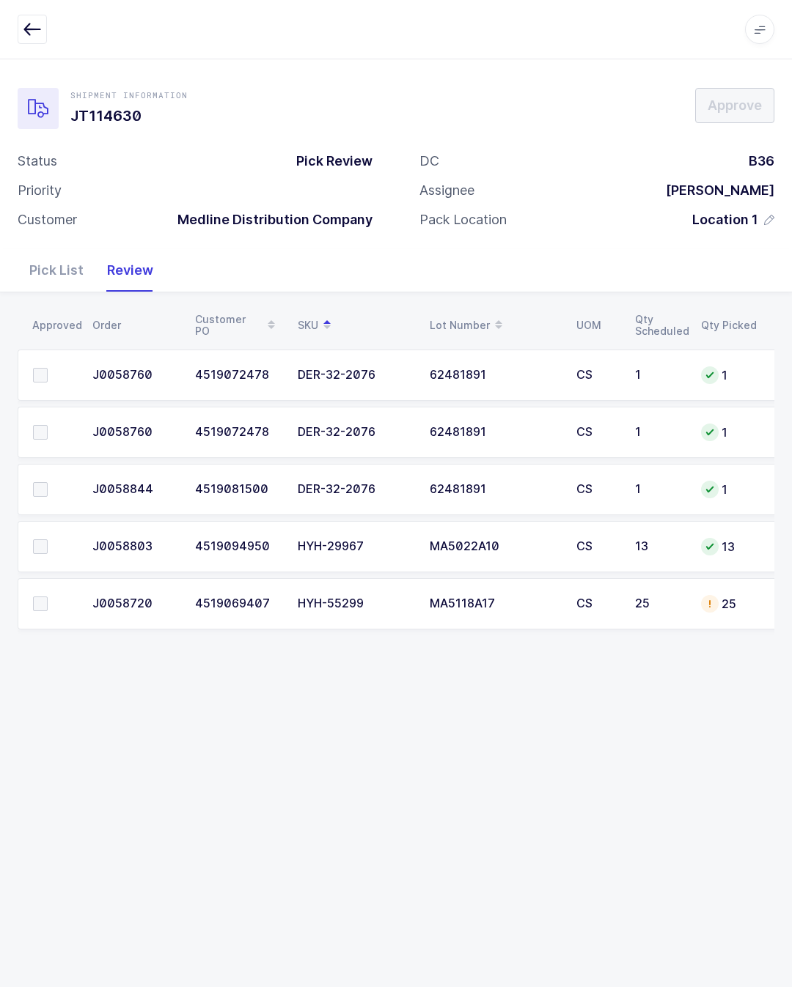
click at [18, 521] on td at bounding box center [51, 546] width 66 height 51
click at [40, 522] on td at bounding box center [51, 546] width 66 height 51
click at [48, 543] on label at bounding box center [54, 547] width 42 height 15
click at [48, 540] on input "checkbox" at bounding box center [48, 540] width 0 height 0
click at [37, 357] on td at bounding box center [51, 375] width 66 height 51
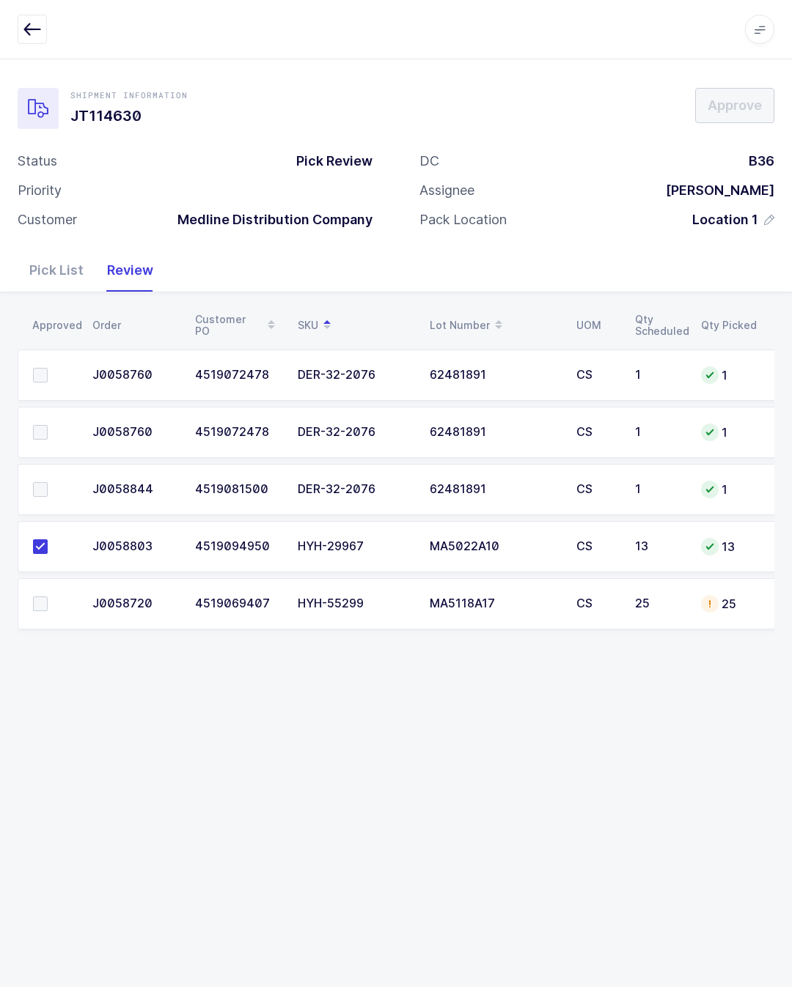
click at [56, 376] on label at bounding box center [54, 375] width 42 height 15
click at [48, 368] on input "checkbox" at bounding box center [48, 368] width 0 height 0
click at [48, 420] on td at bounding box center [51, 432] width 66 height 51
click at [51, 476] on td at bounding box center [51, 489] width 66 height 51
click at [41, 427] on span at bounding box center [40, 432] width 15 height 15
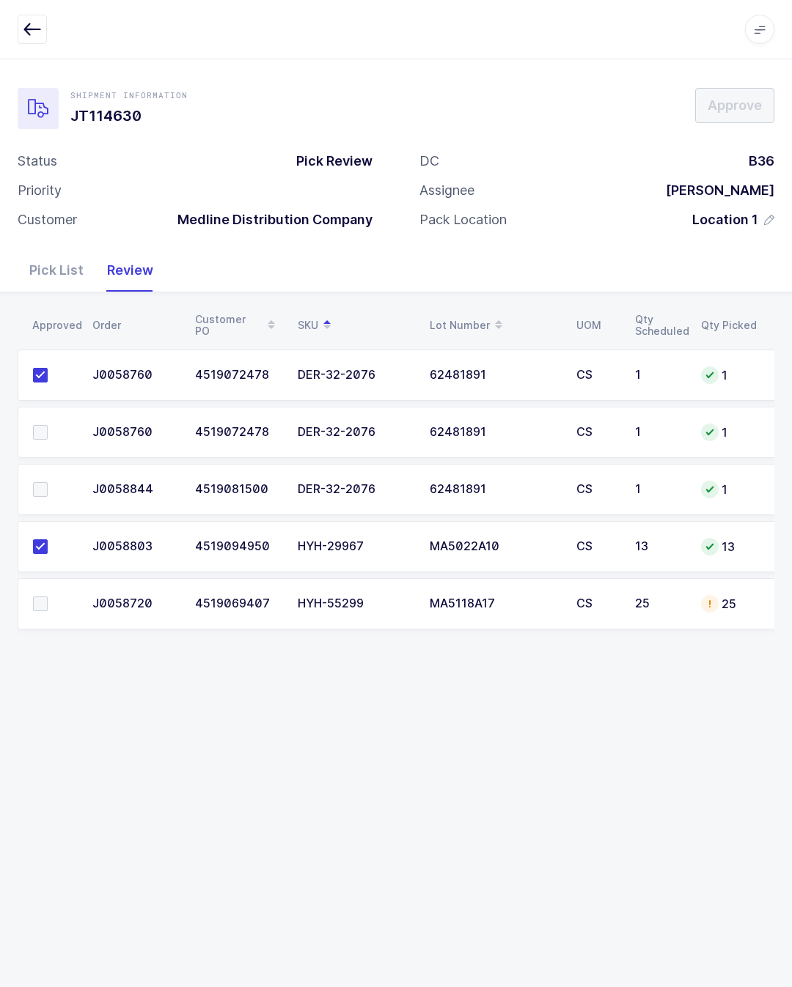
click at [48, 425] on input "checkbox" at bounding box center [48, 425] width 0 height 0
click at [36, 483] on span at bounding box center [40, 489] width 15 height 15
click at [48, 482] on input "checkbox" at bounding box center [48, 482] width 0 height 0
click at [40, 598] on span at bounding box center [40, 604] width 15 height 15
click at [48, 597] on input "checkbox" at bounding box center [48, 597] width 0 height 0
